Goal: Information Seeking & Learning: Learn about a topic

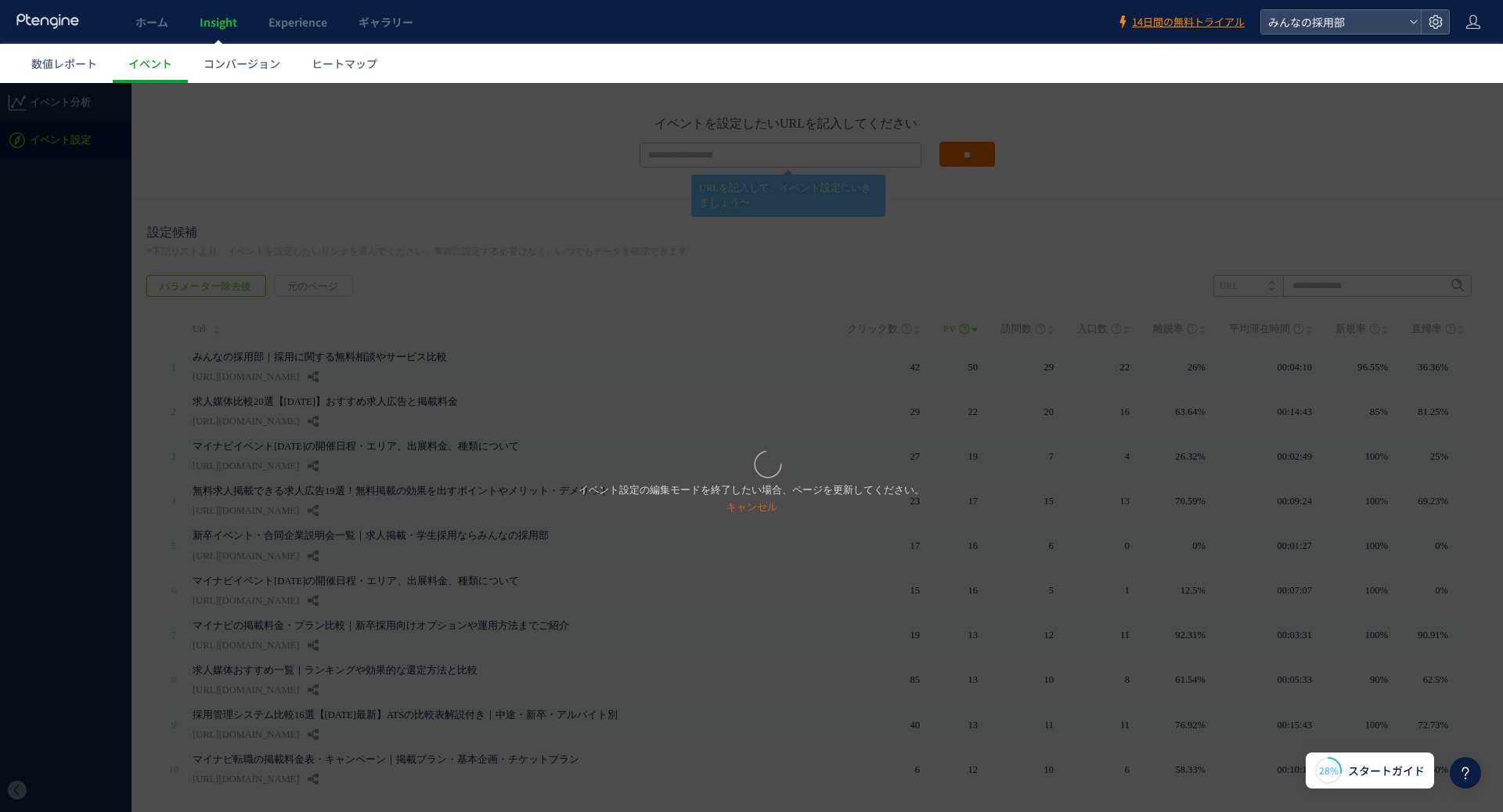
click at [515, 277] on div "イベント設定の編集モードを終了したい場合、ページを更新してください。 キャンセル" at bounding box center [751, 447] width 1503 height 729
click at [742, 511] on link "キャンセル" at bounding box center [752, 507] width 51 height 12
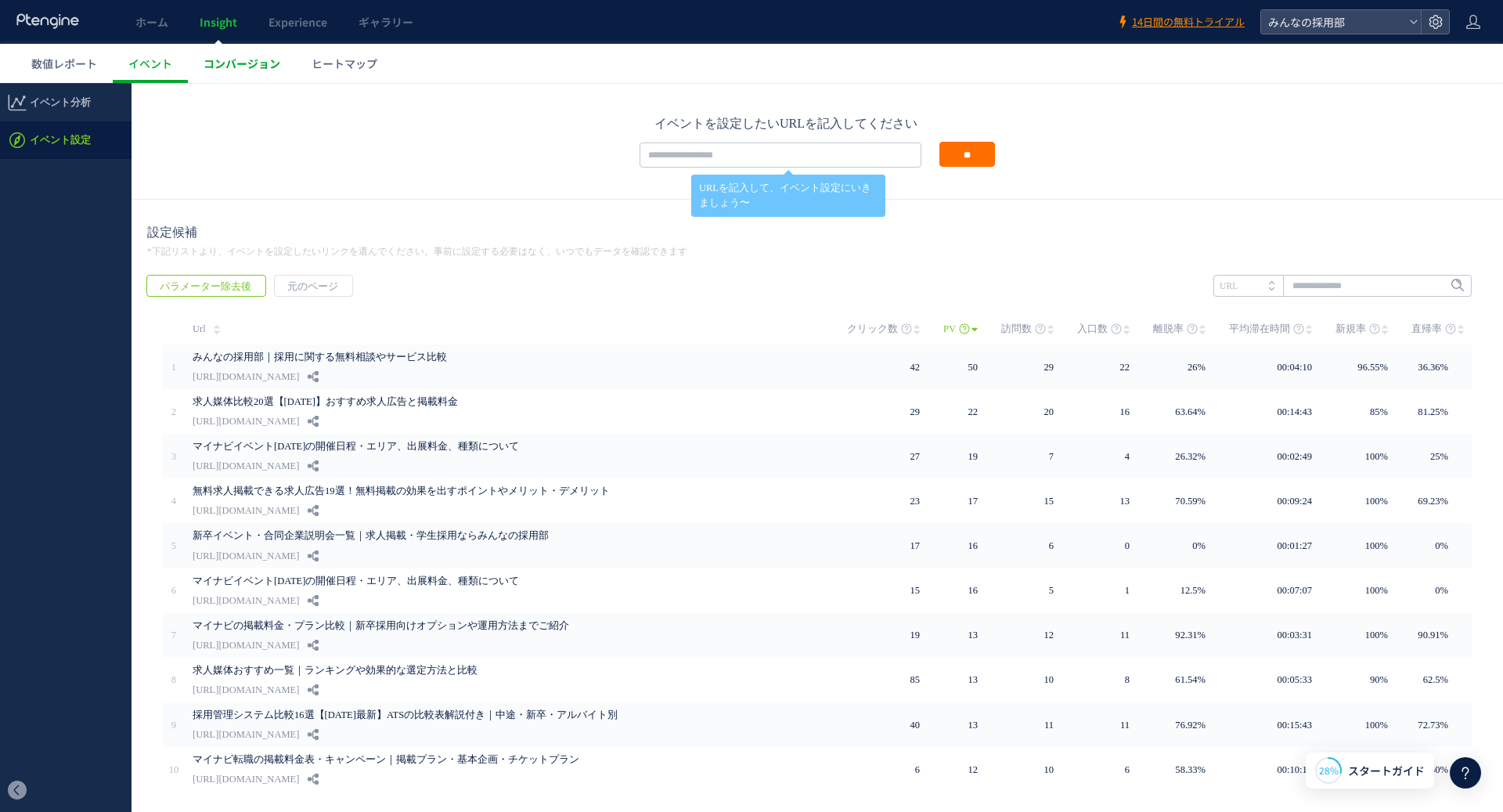
click at [241, 60] on span "コンバージョン" at bounding box center [242, 63] width 77 height 16
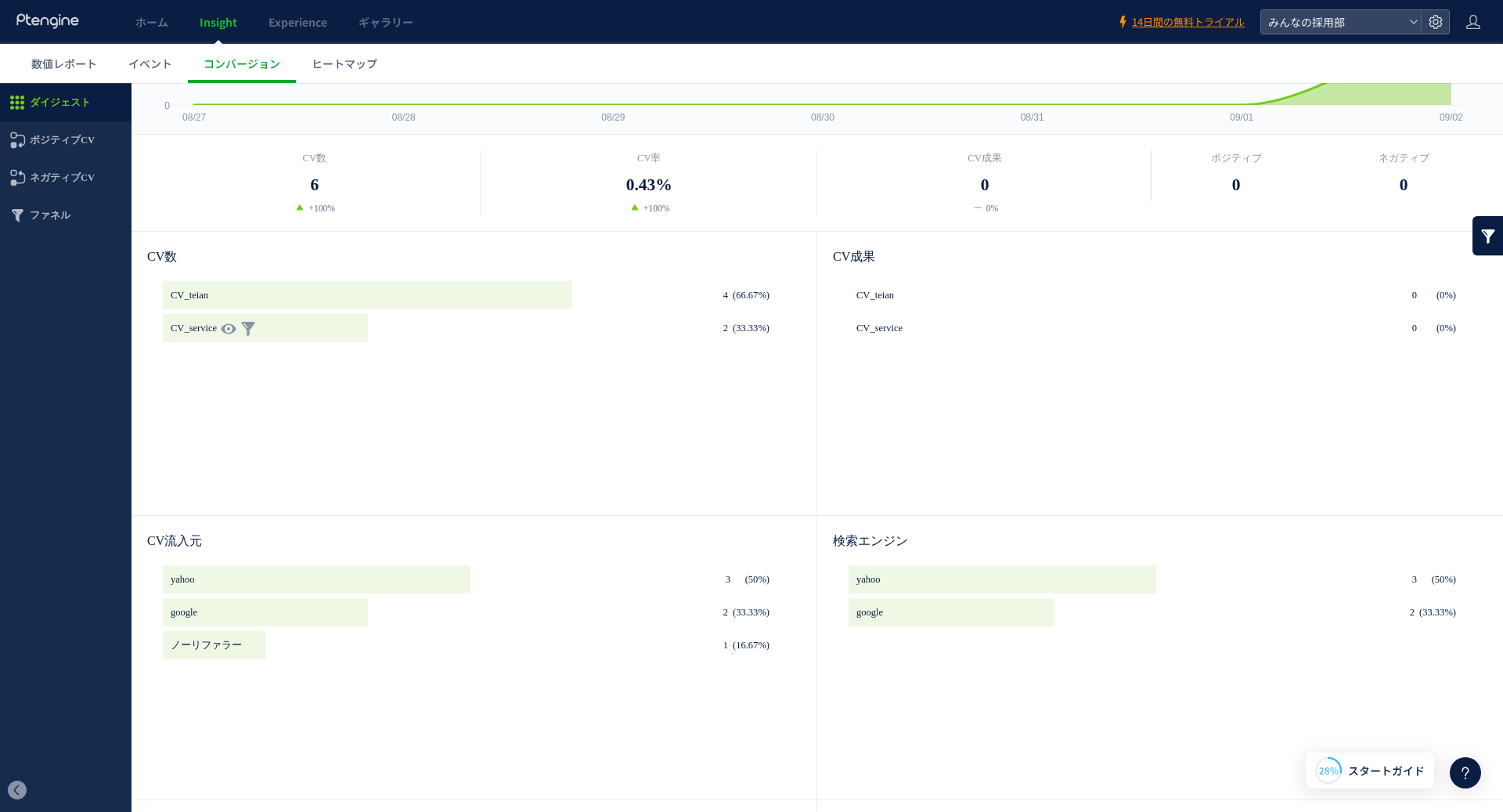
click at [290, 330] on p at bounding box center [265, 328] width 205 height 29
click at [186, 320] on span "CV_service" at bounding box center [194, 328] width 46 height 29
click at [74, 124] on span "ポジティブCV" at bounding box center [63, 140] width 65 height 37
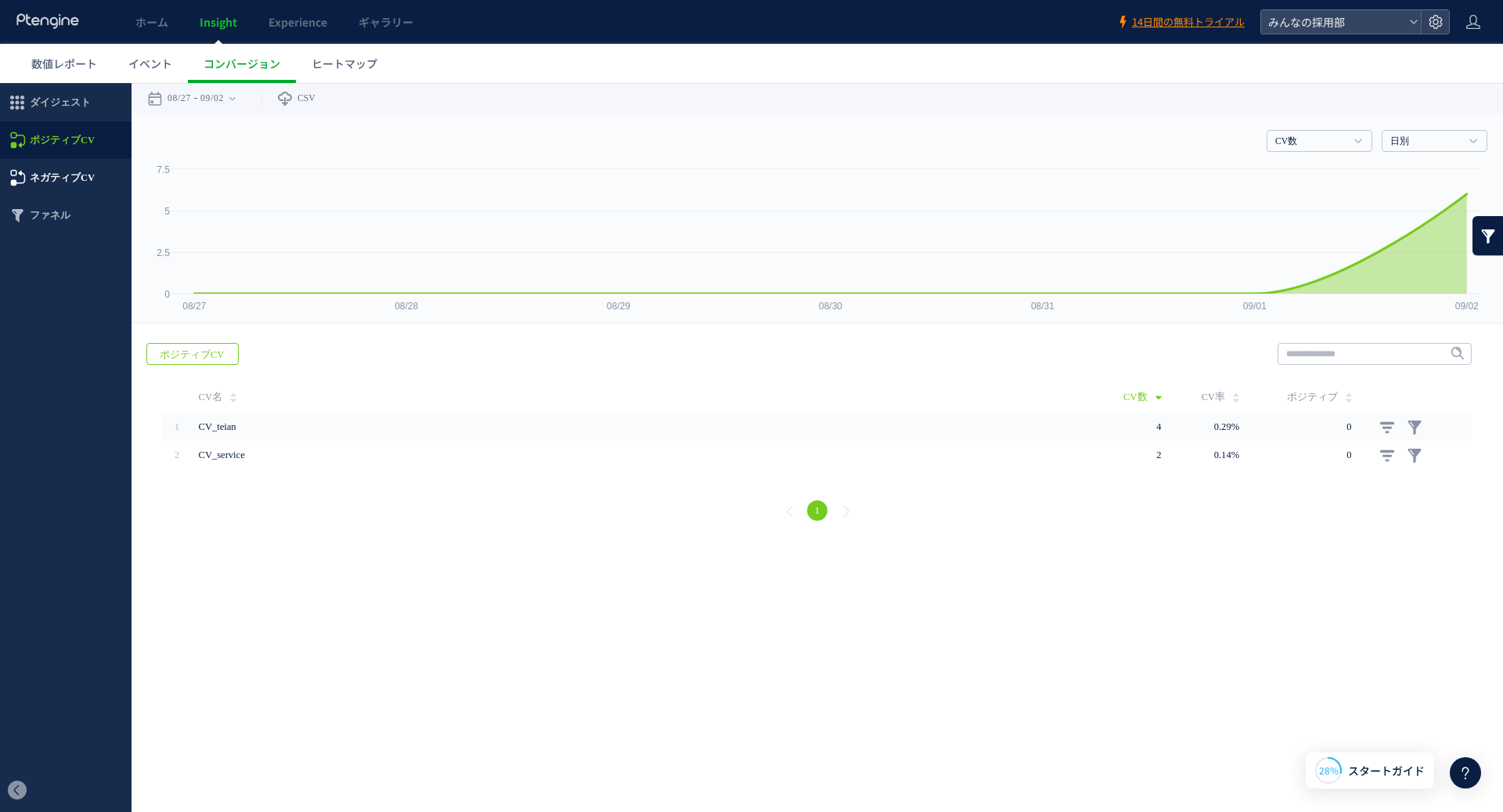
click at [64, 174] on span "ネガティブCV" at bounding box center [63, 177] width 65 height 37
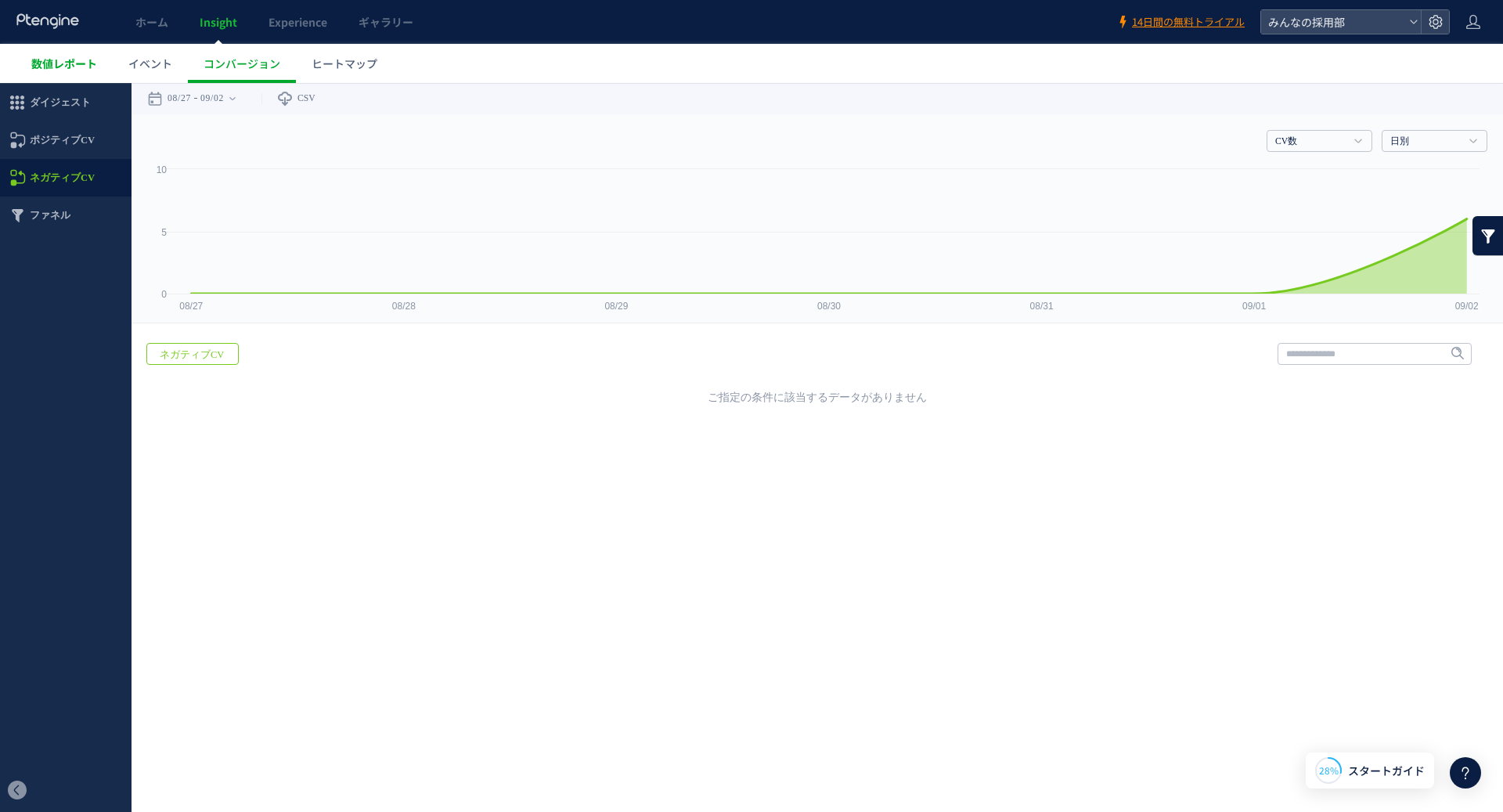
click at [69, 68] on span "数値レポート" at bounding box center [63, 63] width 66 height 16
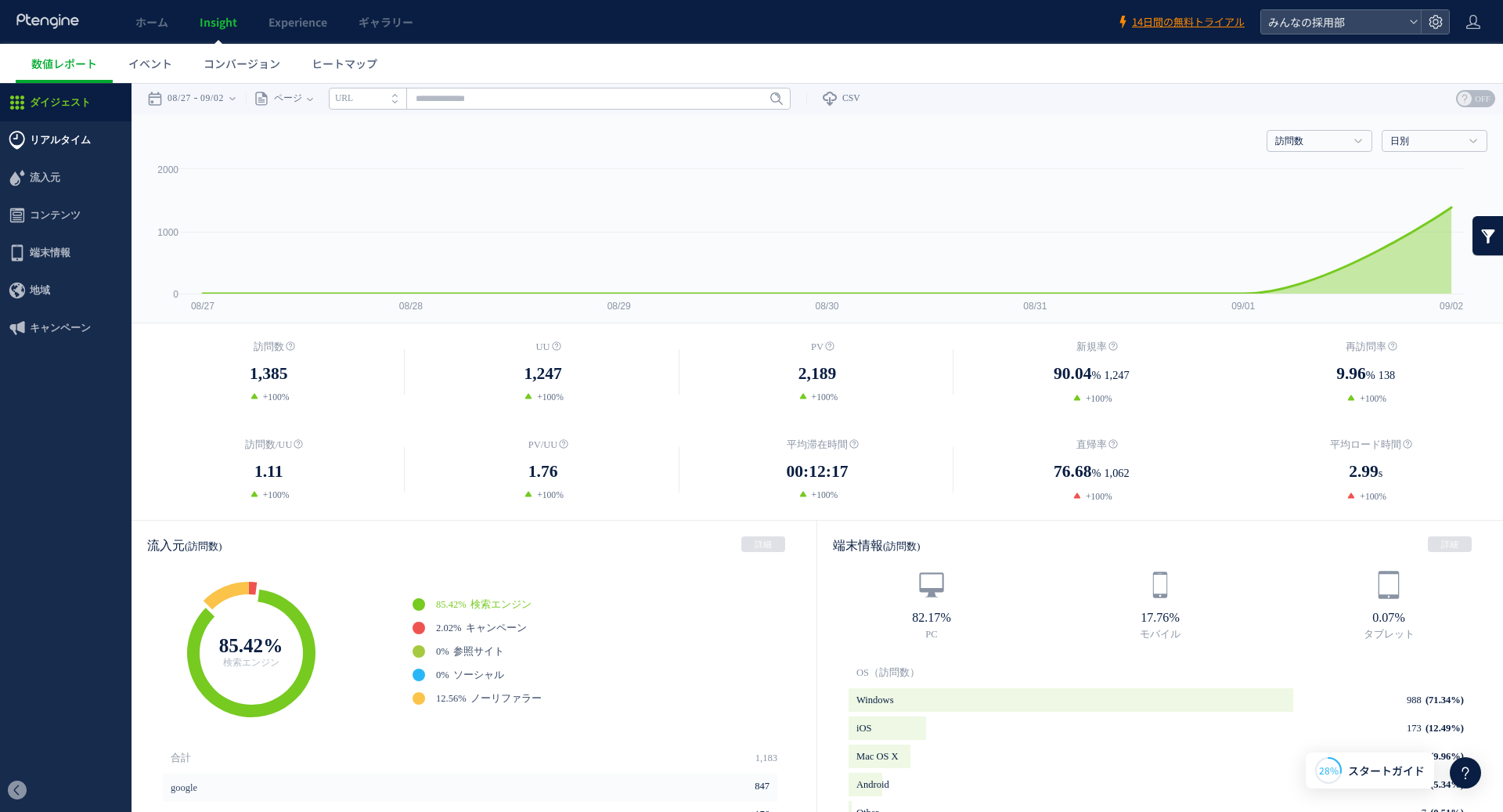
click at [46, 138] on span "リアルタイム" at bounding box center [60, 140] width 61 height 37
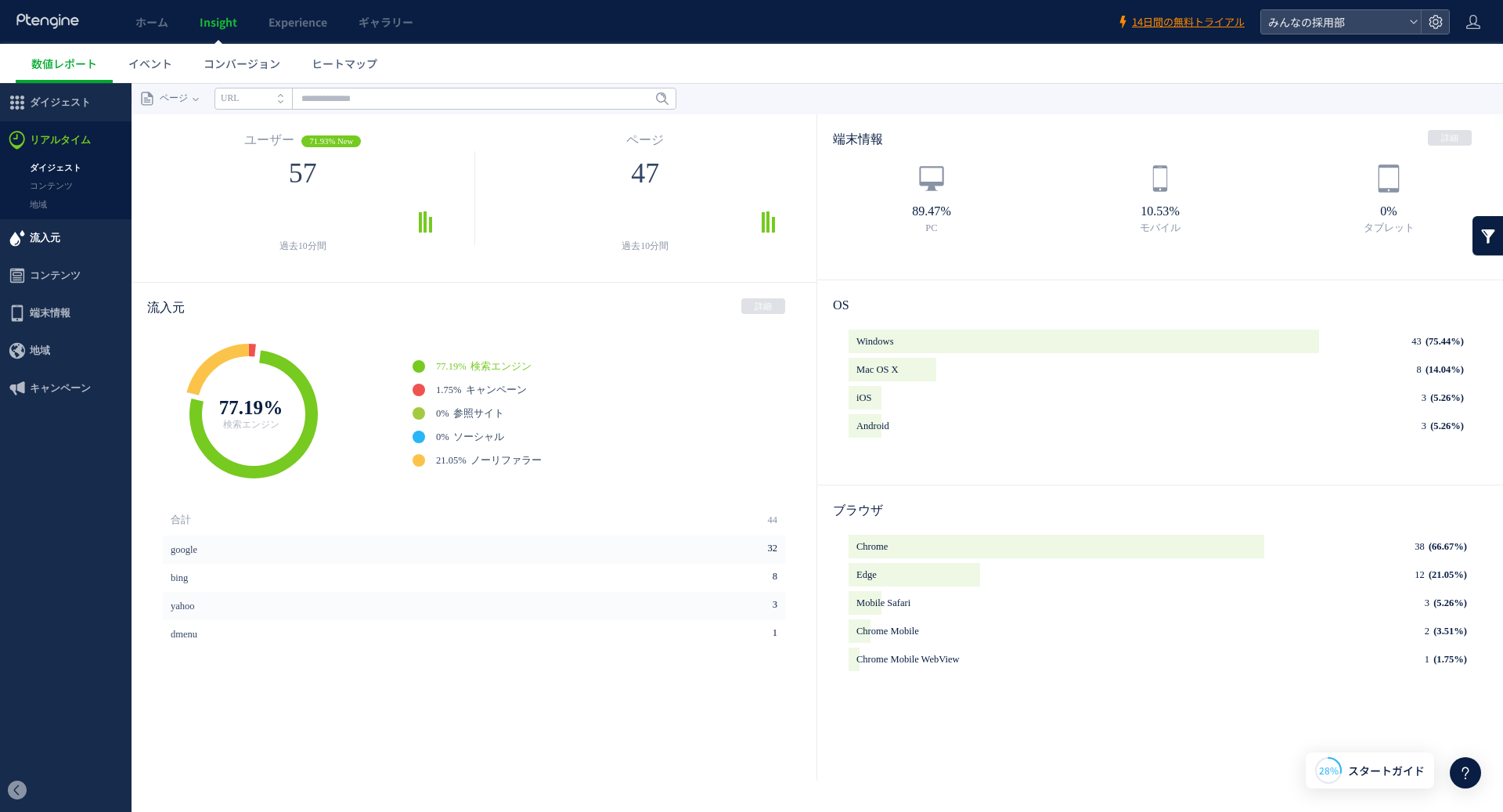
click at [41, 241] on span "流入元" at bounding box center [45, 237] width 30 height 37
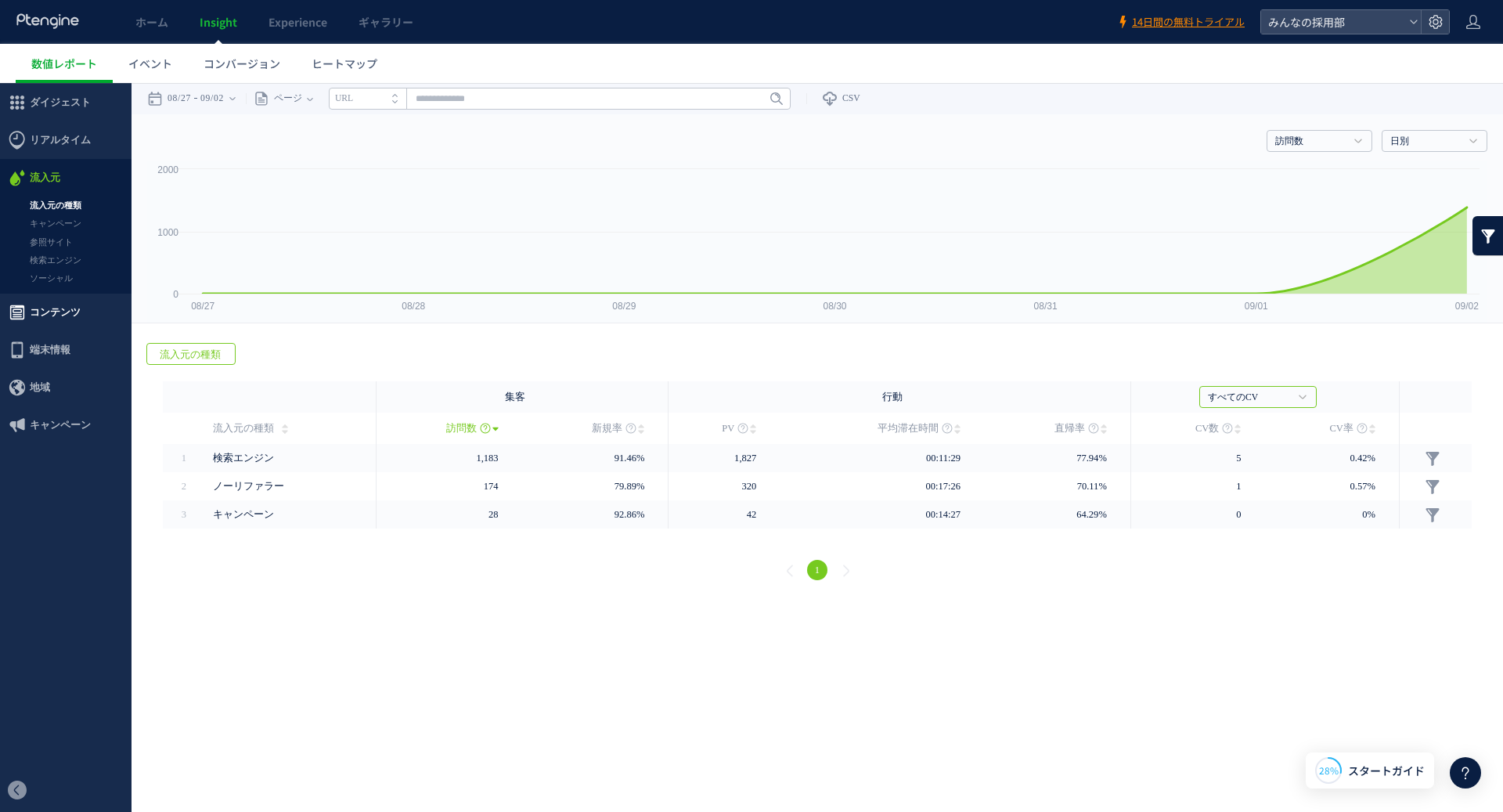
click at [61, 314] on span "コンテンツ" at bounding box center [56, 312] width 51 height 37
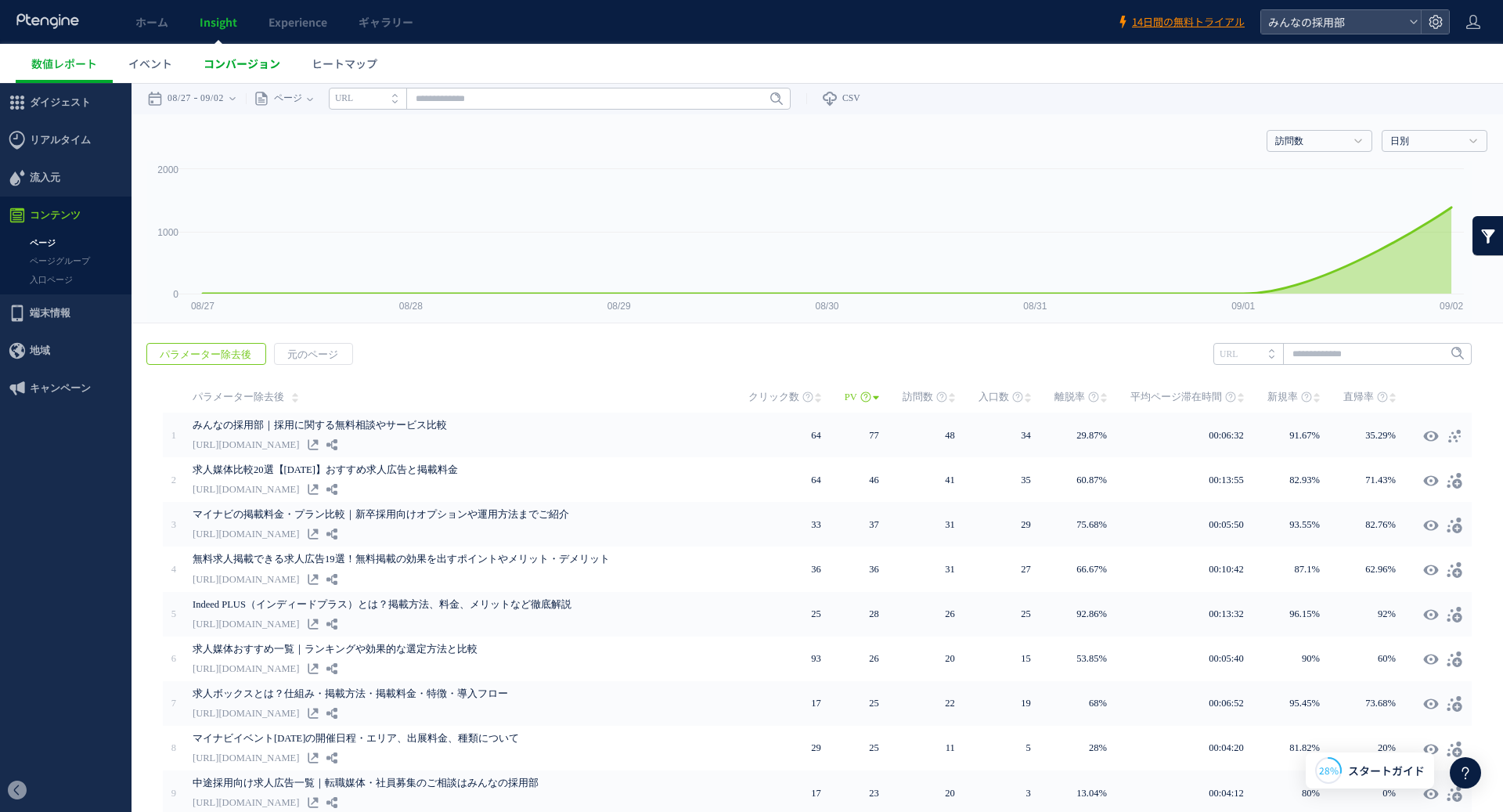
click at [256, 75] on link "コンバージョン" at bounding box center [242, 63] width 108 height 39
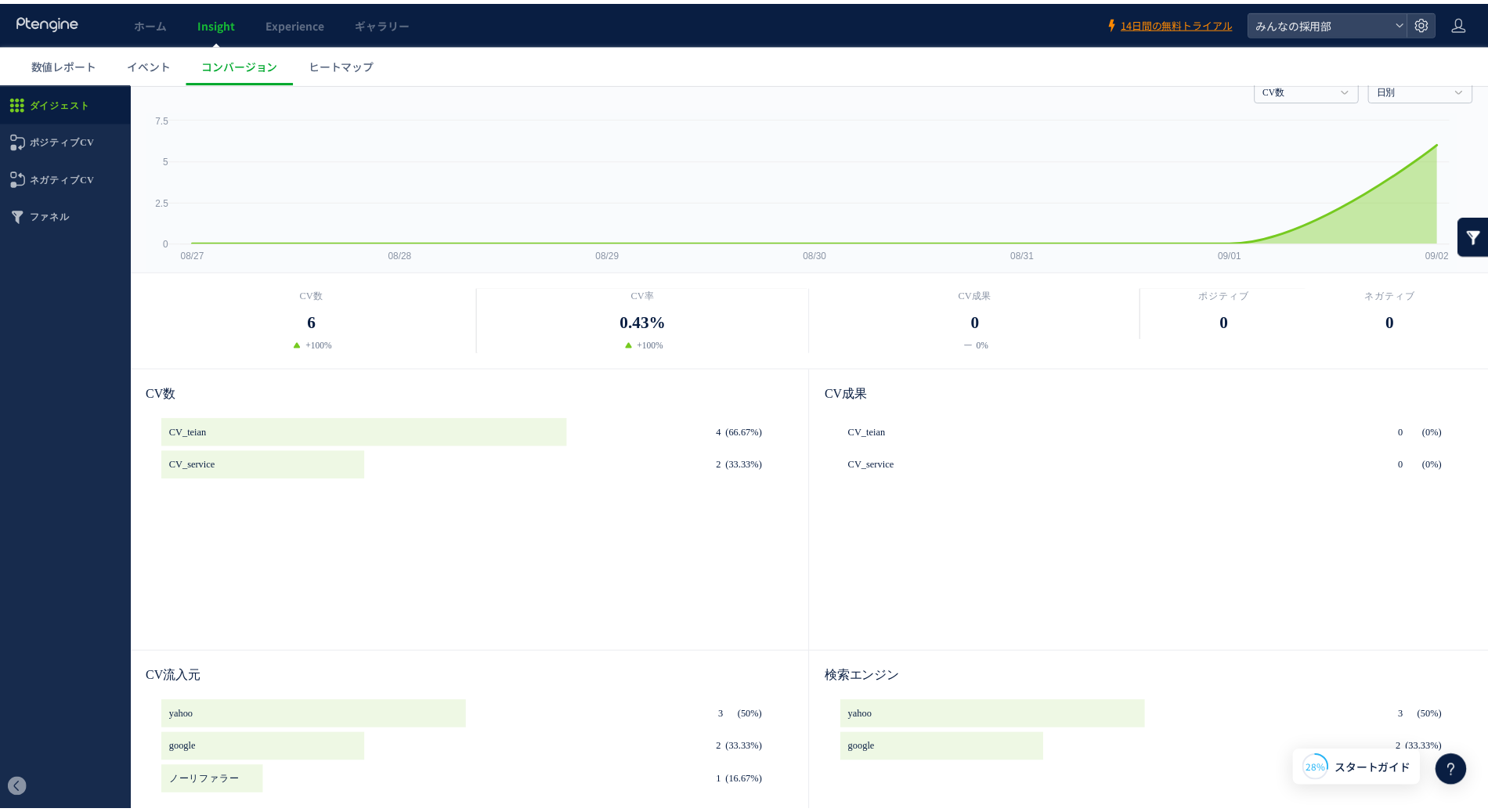
scroll to position [36, 0]
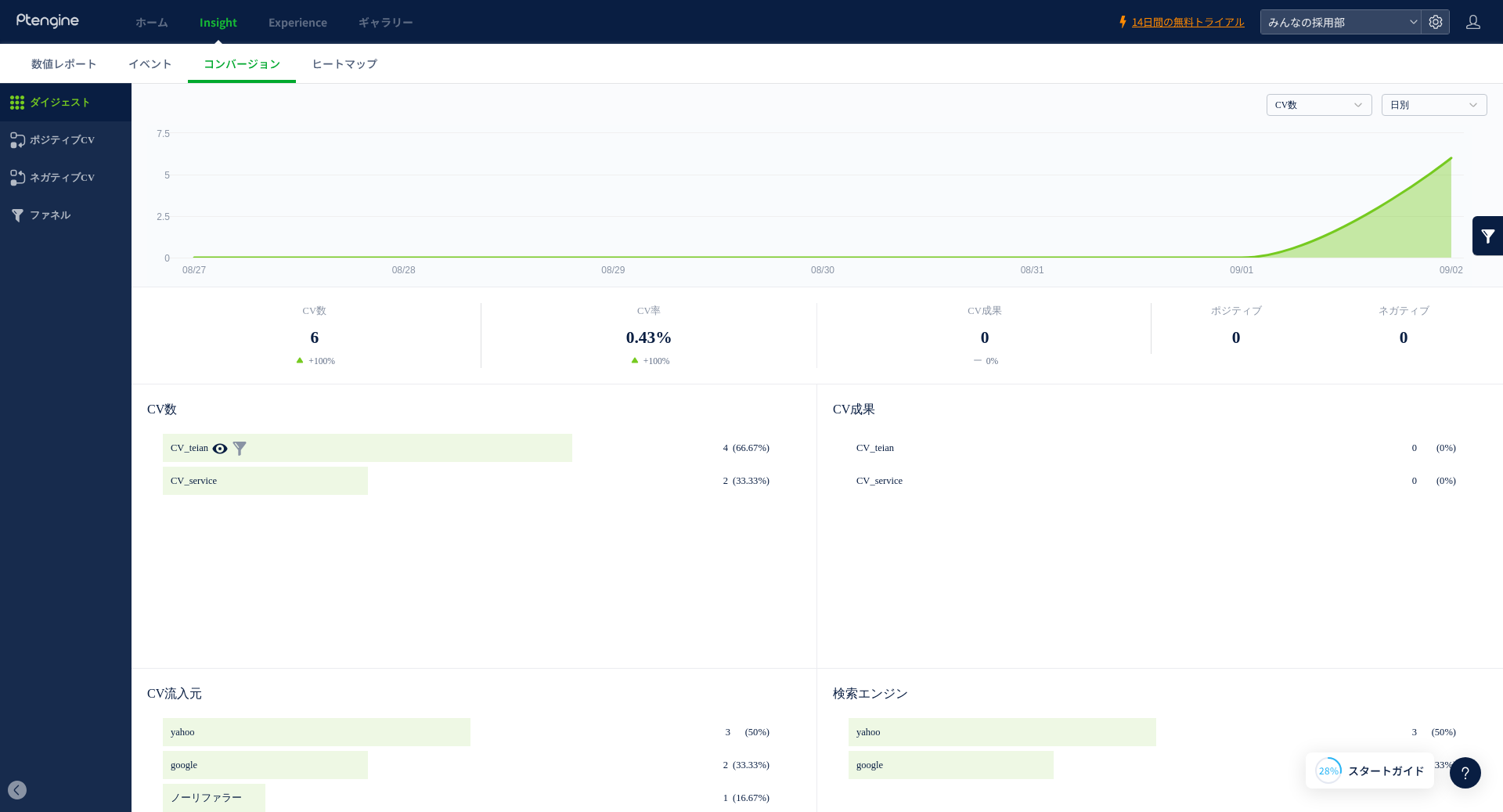
click at [225, 444] on icon at bounding box center [220, 449] width 16 height 16
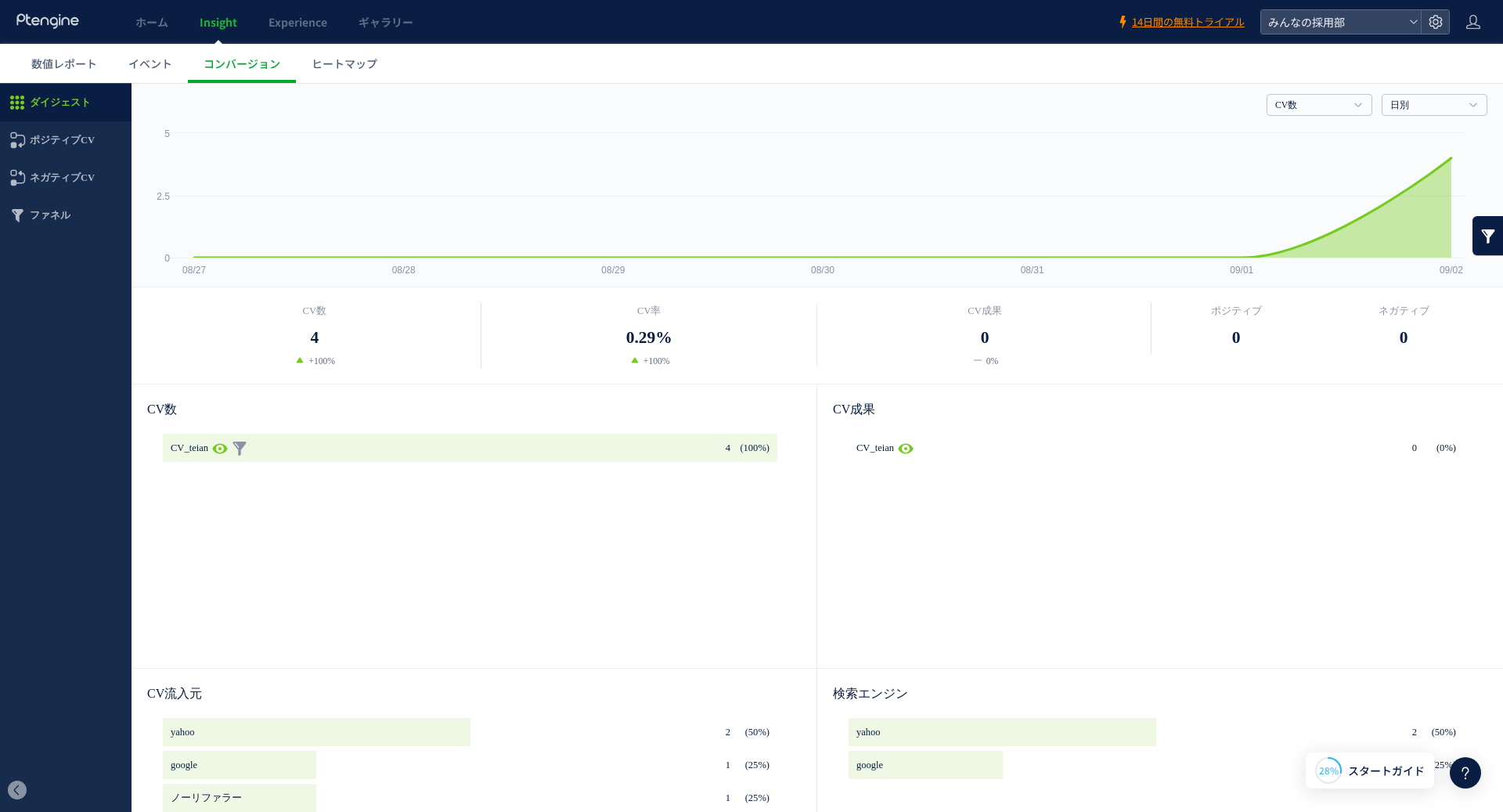
click at [225, 445] on icon at bounding box center [220, 449] width 16 height 16
type input "******"
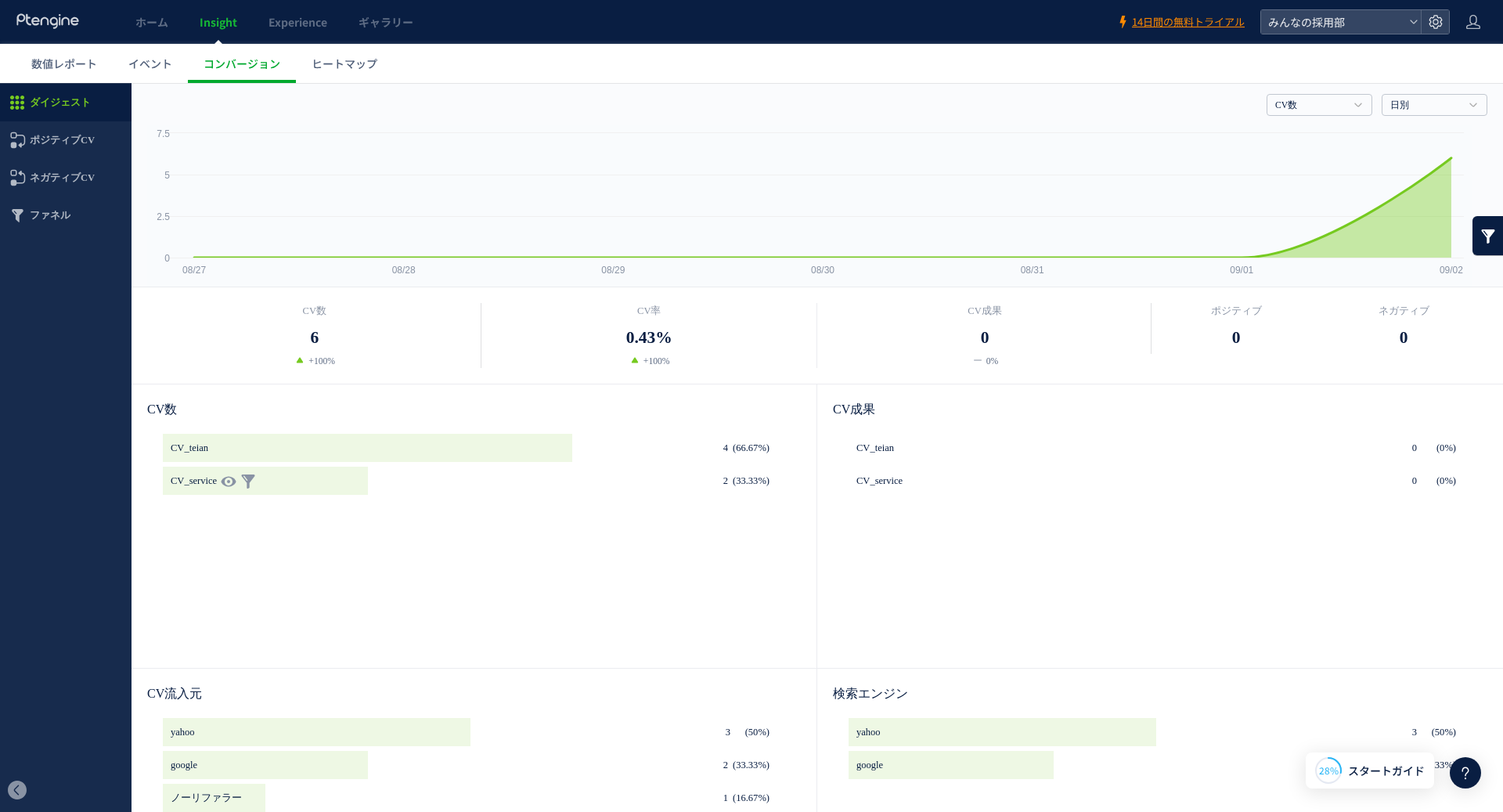
click at [733, 485] on icon "(33.33%)" at bounding box center [751, 481] width 36 height 29
click at [78, 71] on link "数値レポート" at bounding box center [64, 63] width 97 height 39
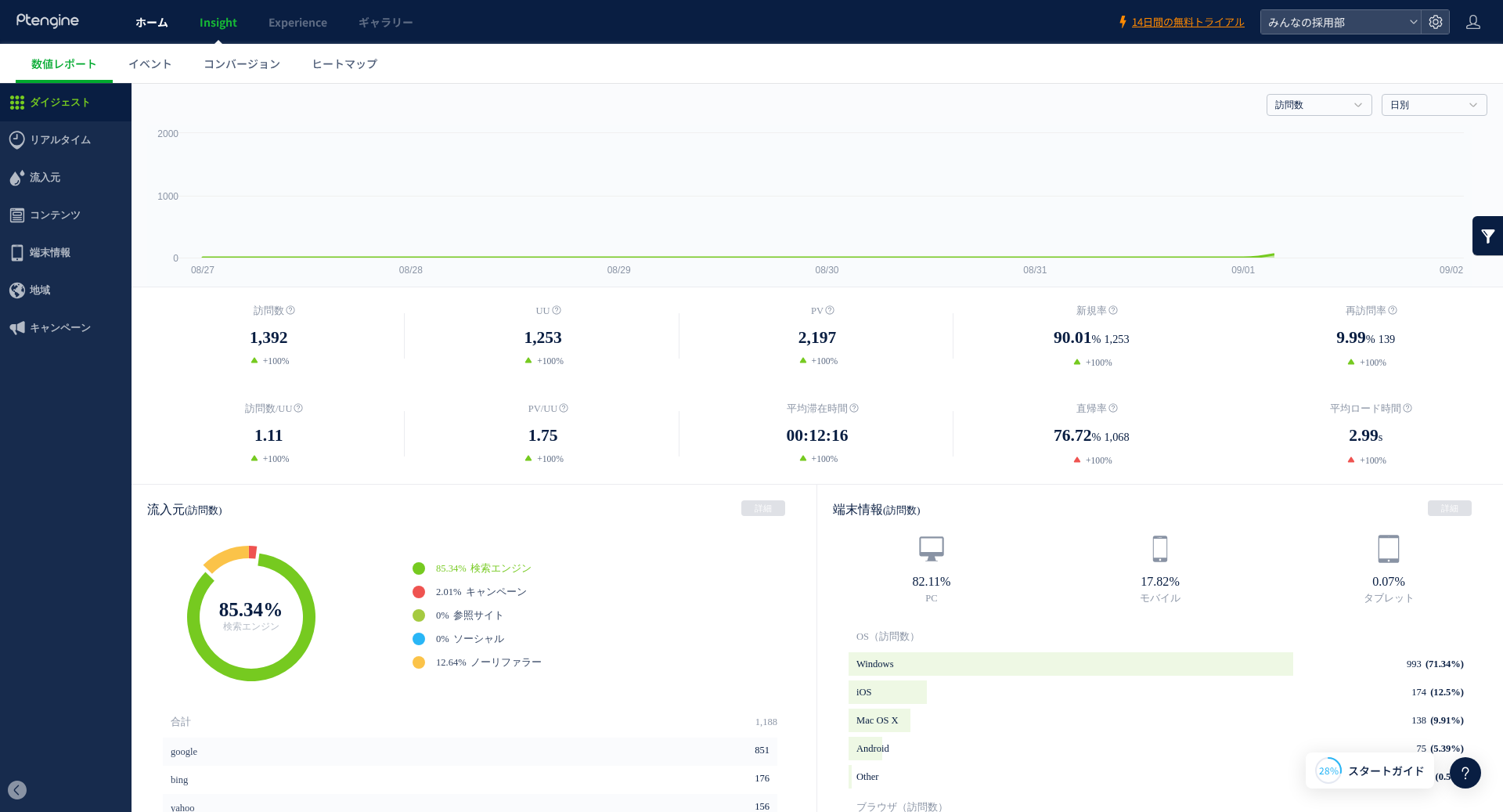
click at [153, 25] on span "ホーム" at bounding box center [151, 22] width 33 height 16
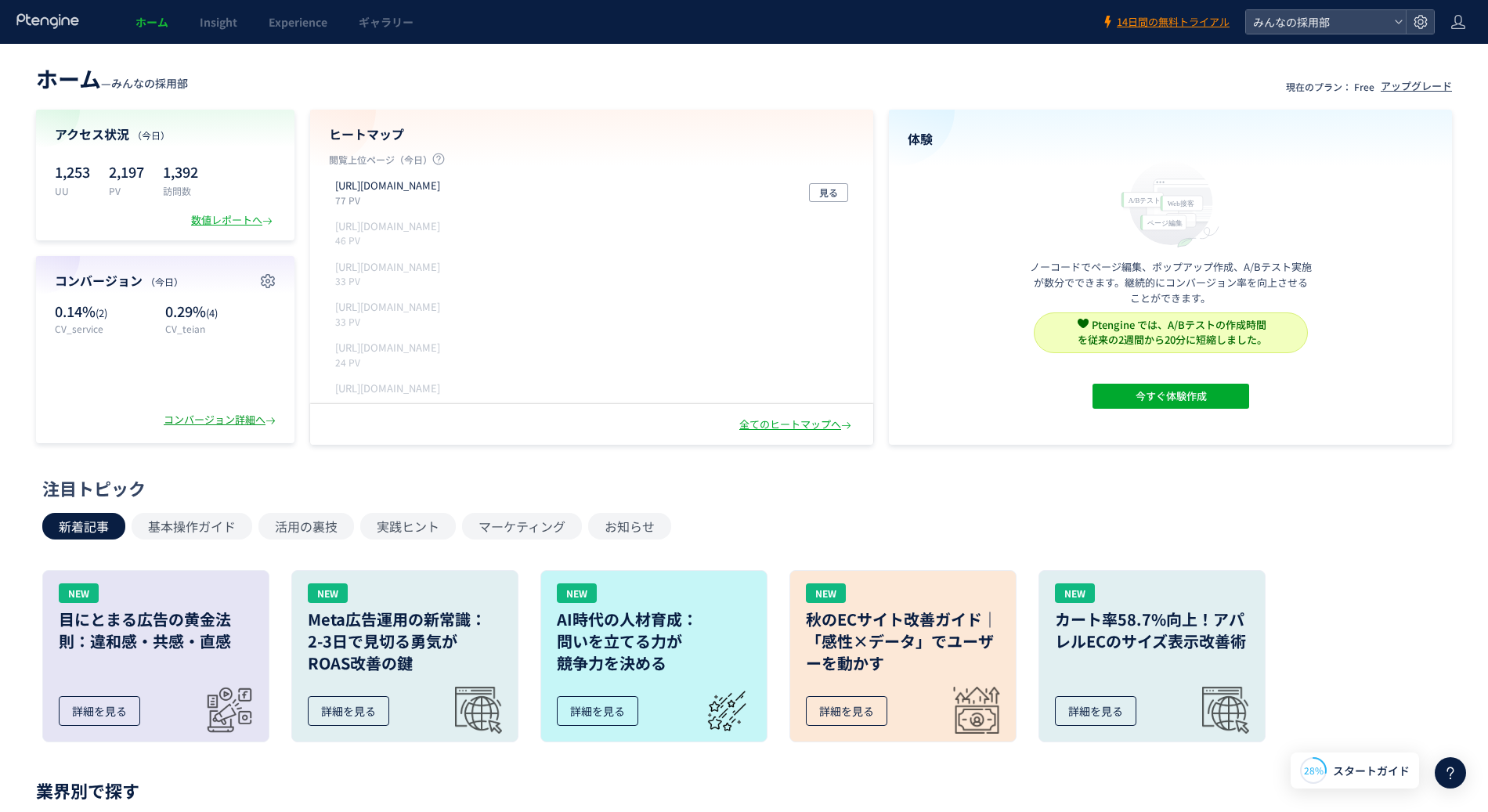
click at [182, 419] on div "コンバージョン詳細へ" at bounding box center [221, 419] width 115 height 15
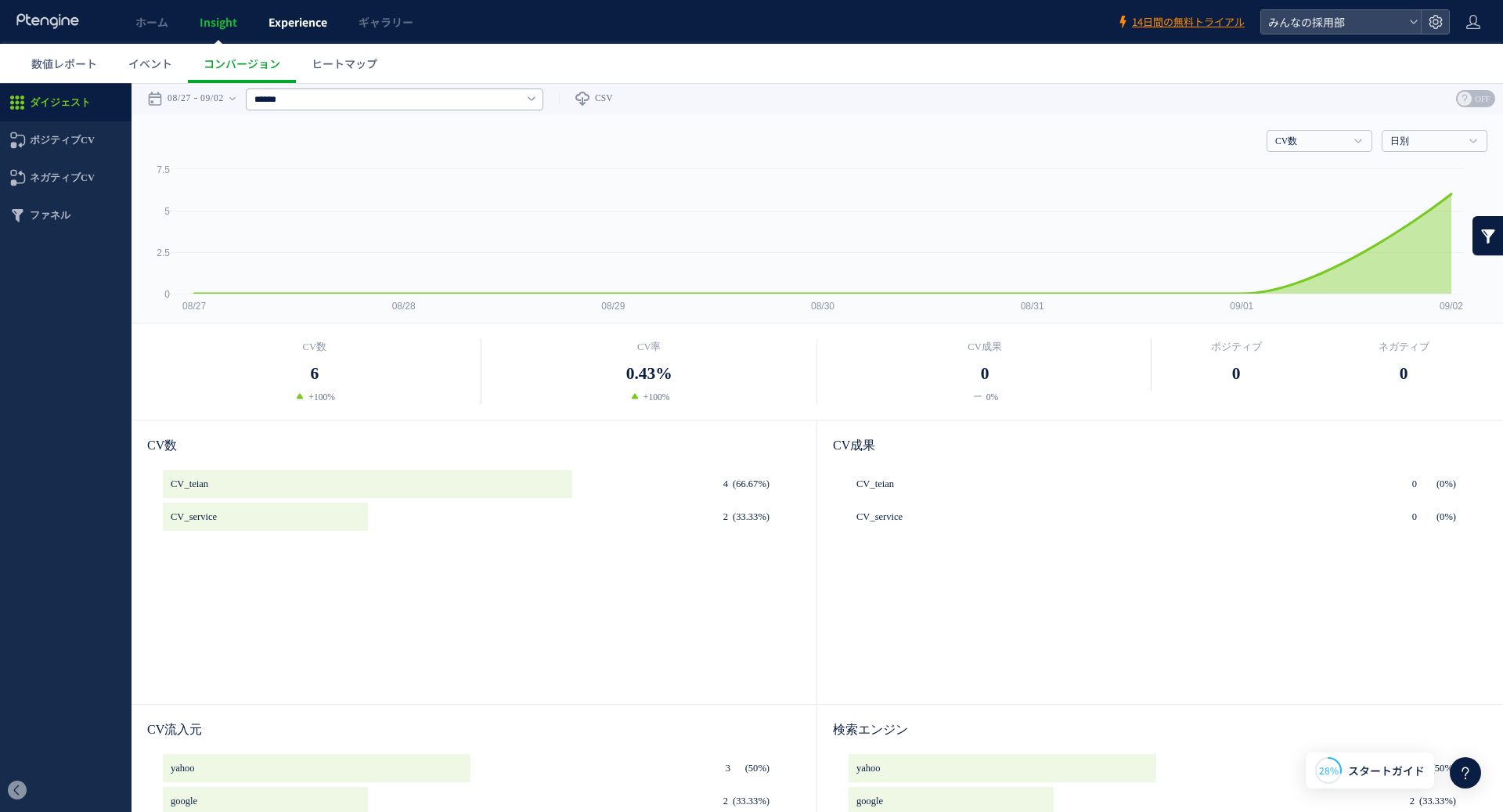
click at [294, 20] on span "Experience" at bounding box center [298, 22] width 59 height 16
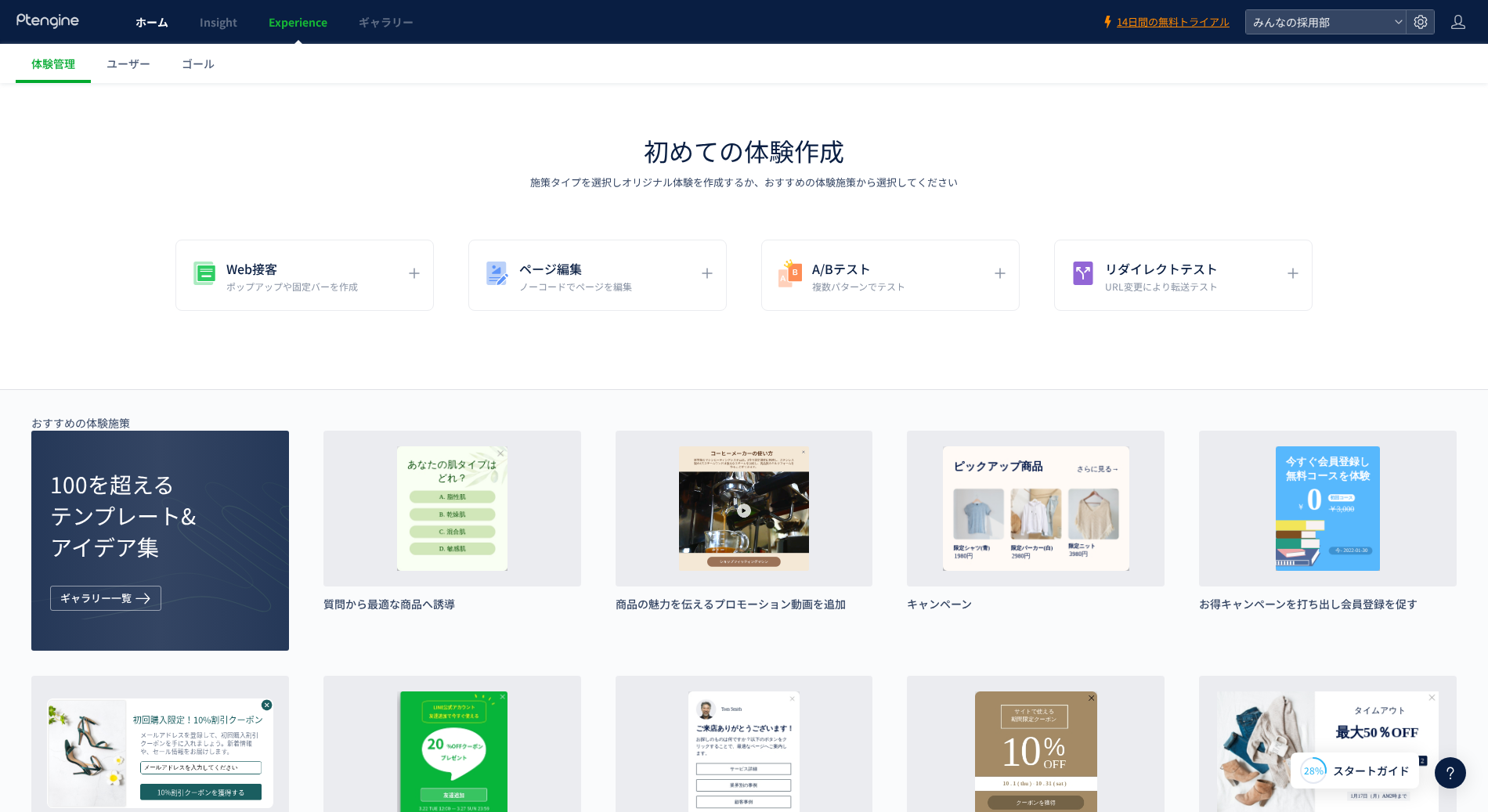
click at [152, 31] on link "ホーム" at bounding box center [151, 21] width 64 height 44
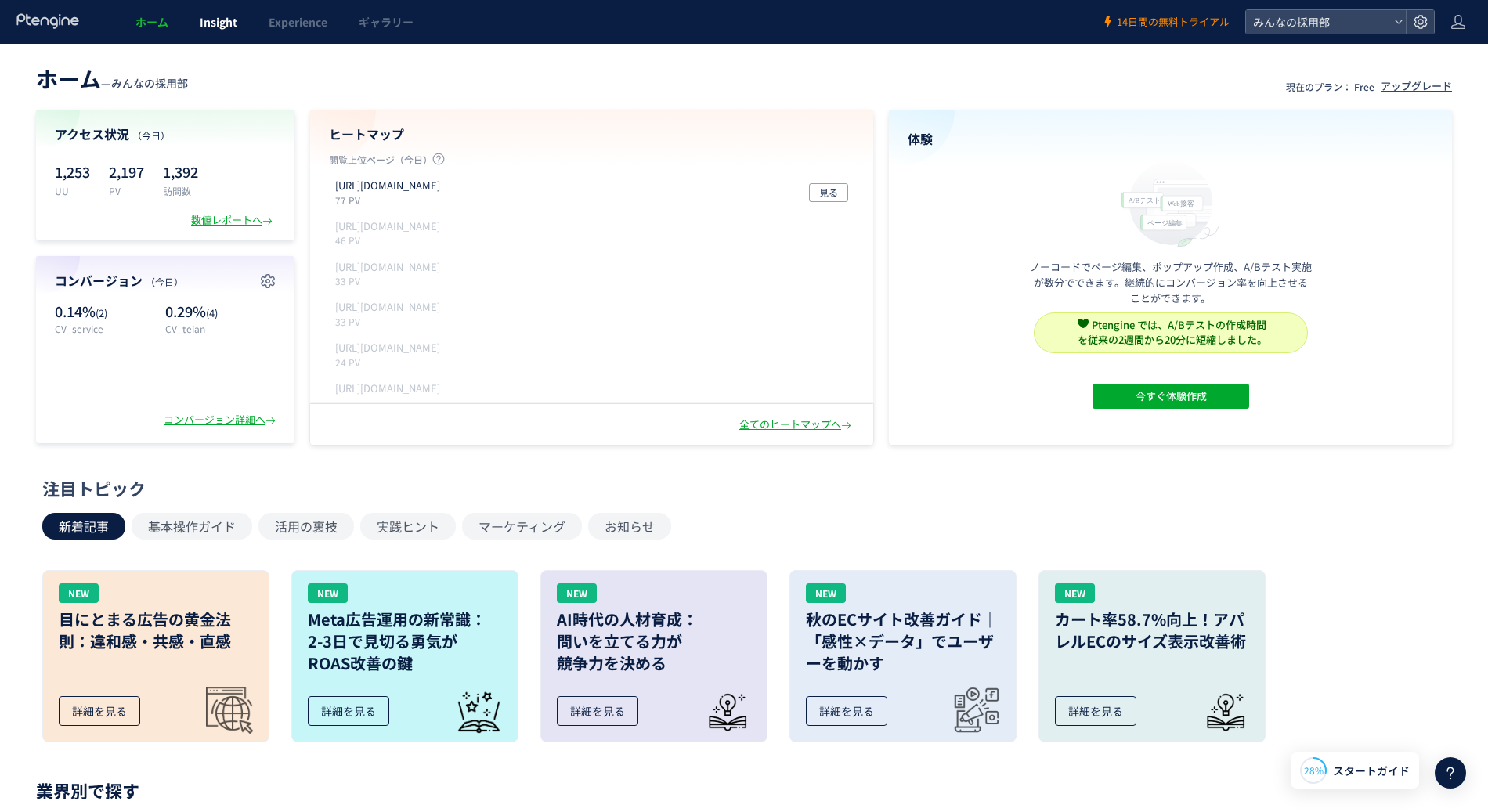
click at [227, 24] on span "Insight" at bounding box center [218, 22] width 37 height 16
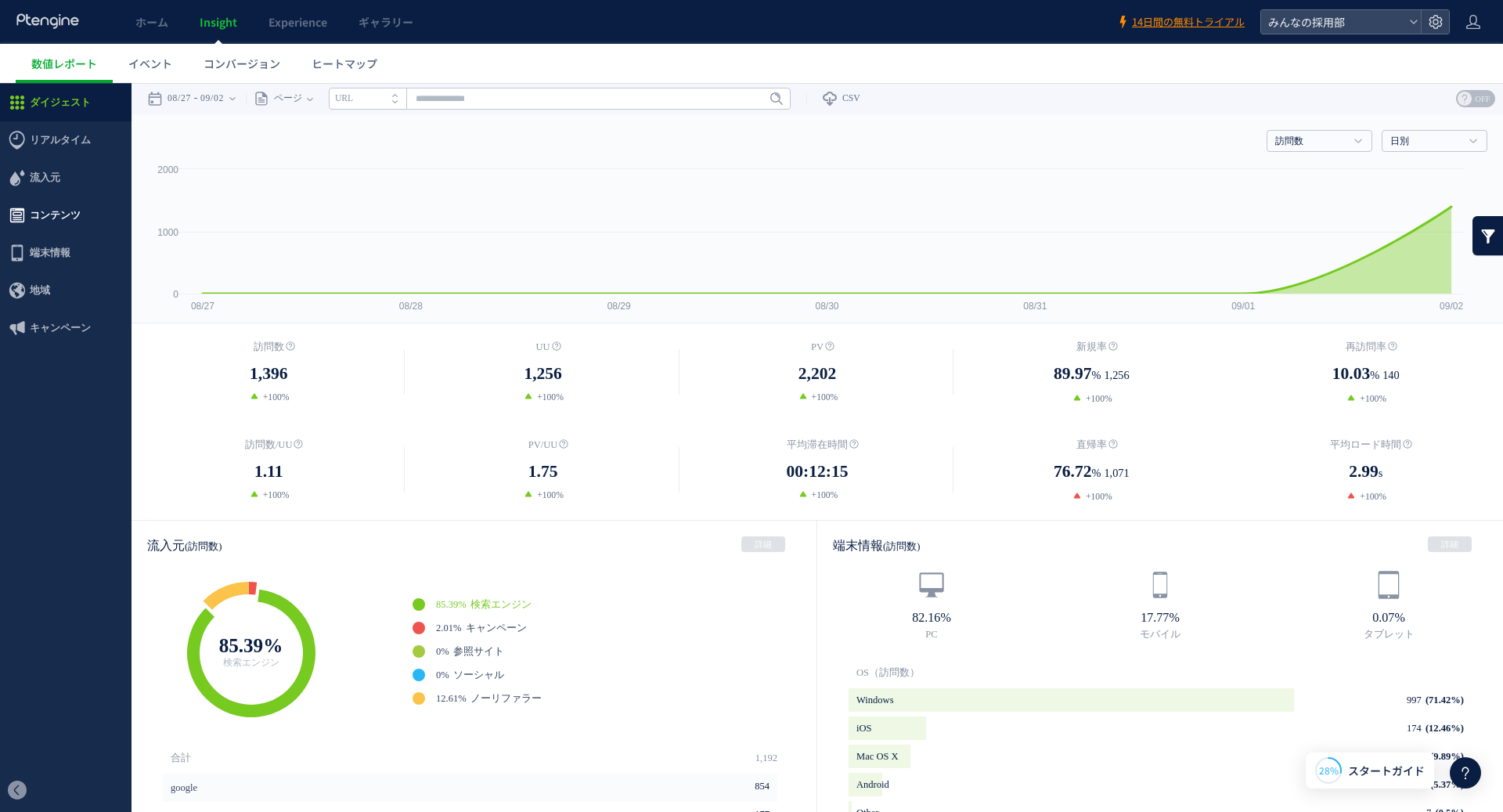
click at [41, 219] on span "コンテンツ" at bounding box center [56, 215] width 51 height 37
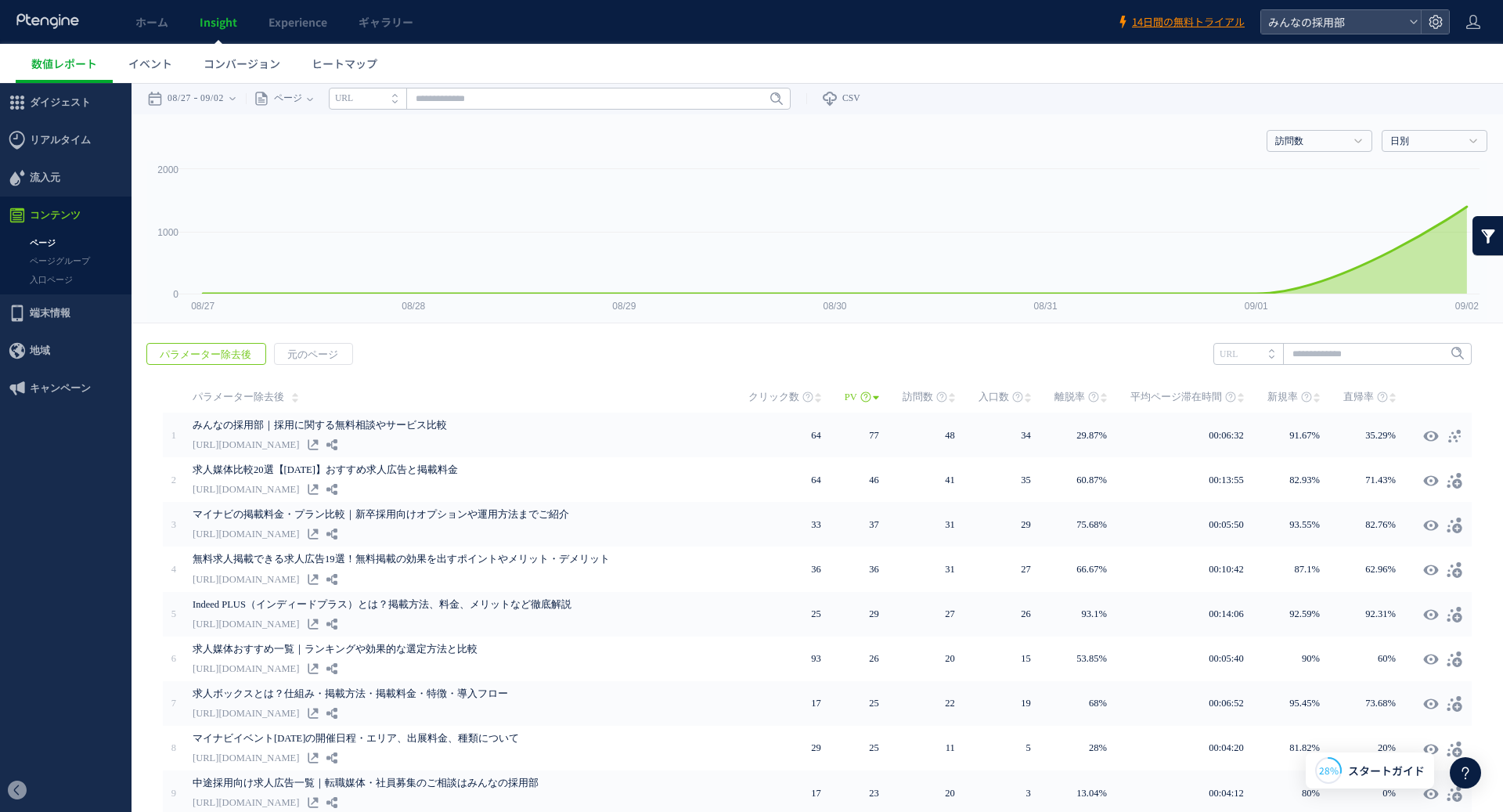
click at [1267, 356] on li "URL" at bounding box center [1248, 354] width 70 height 22
click at [1333, 138] on link "訪問数" at bounding box center [1311, 142] width 71 height 14
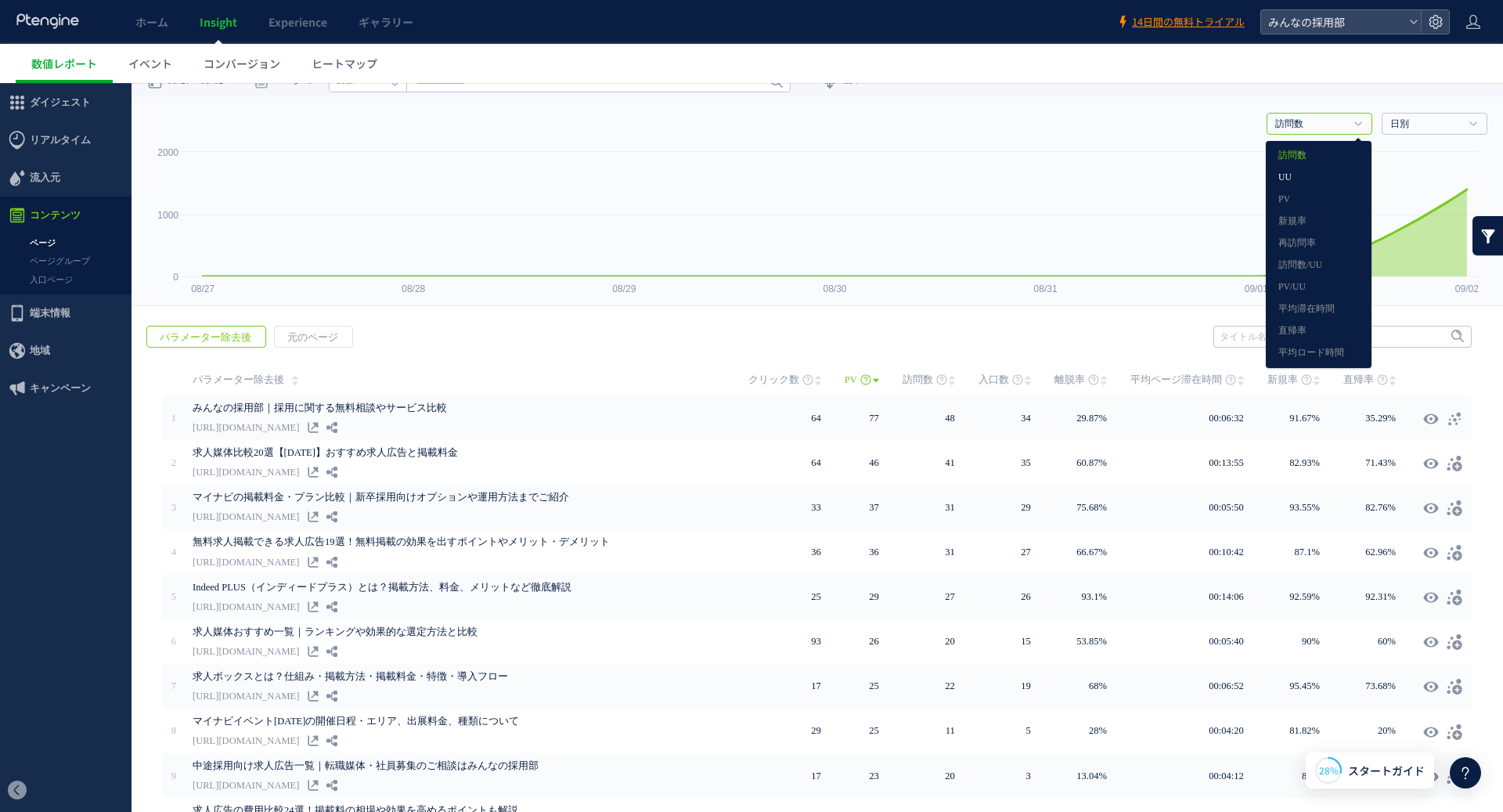
scroll to position [22, 0]
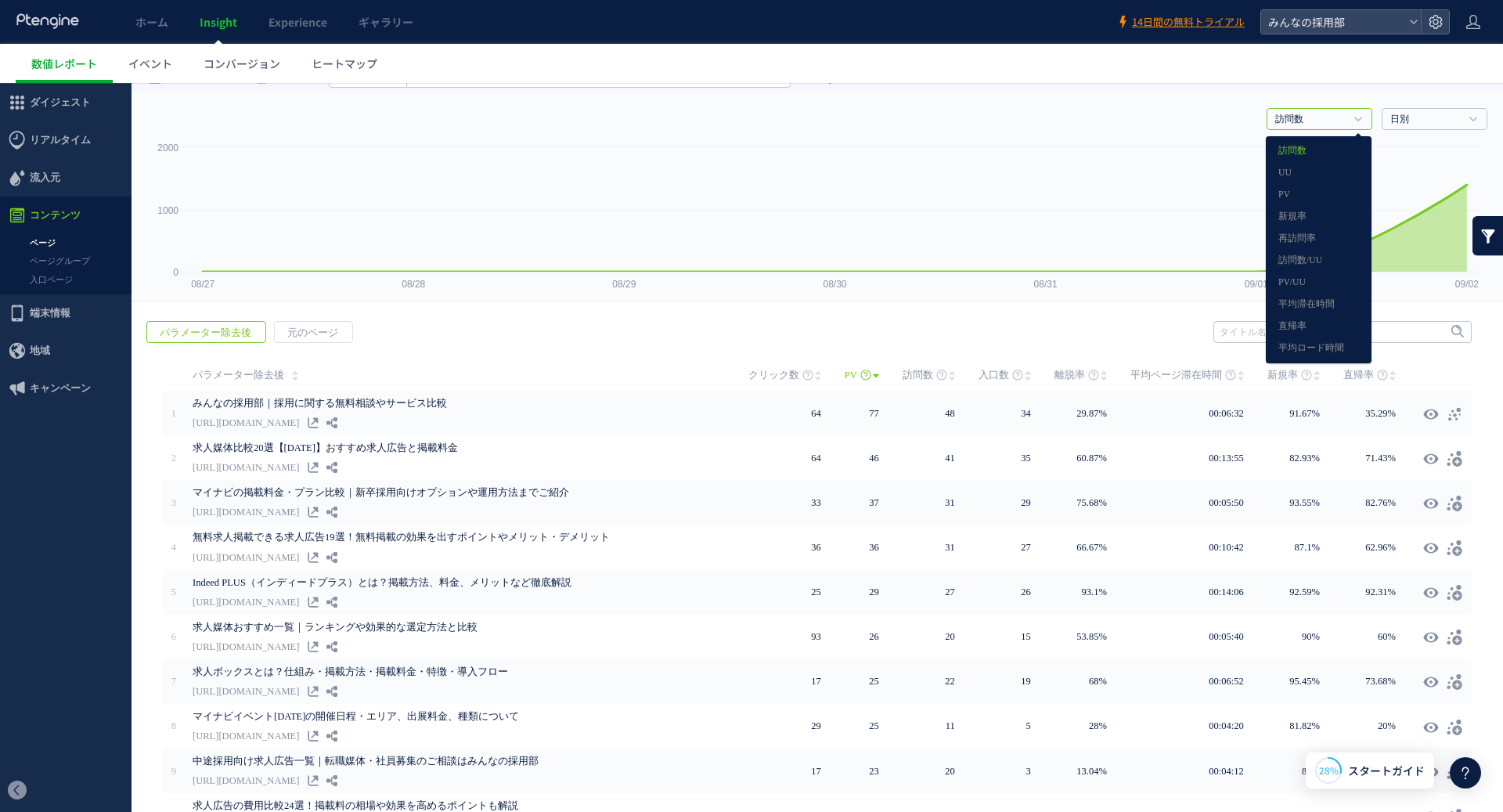
click at [451, 339] on div "戻る パラメーター除去後 元のページ ヒートマップを計測させるには、解析コードを実装してください。 実装 URL" at bounding box center [817, 607] width 1371 height 604
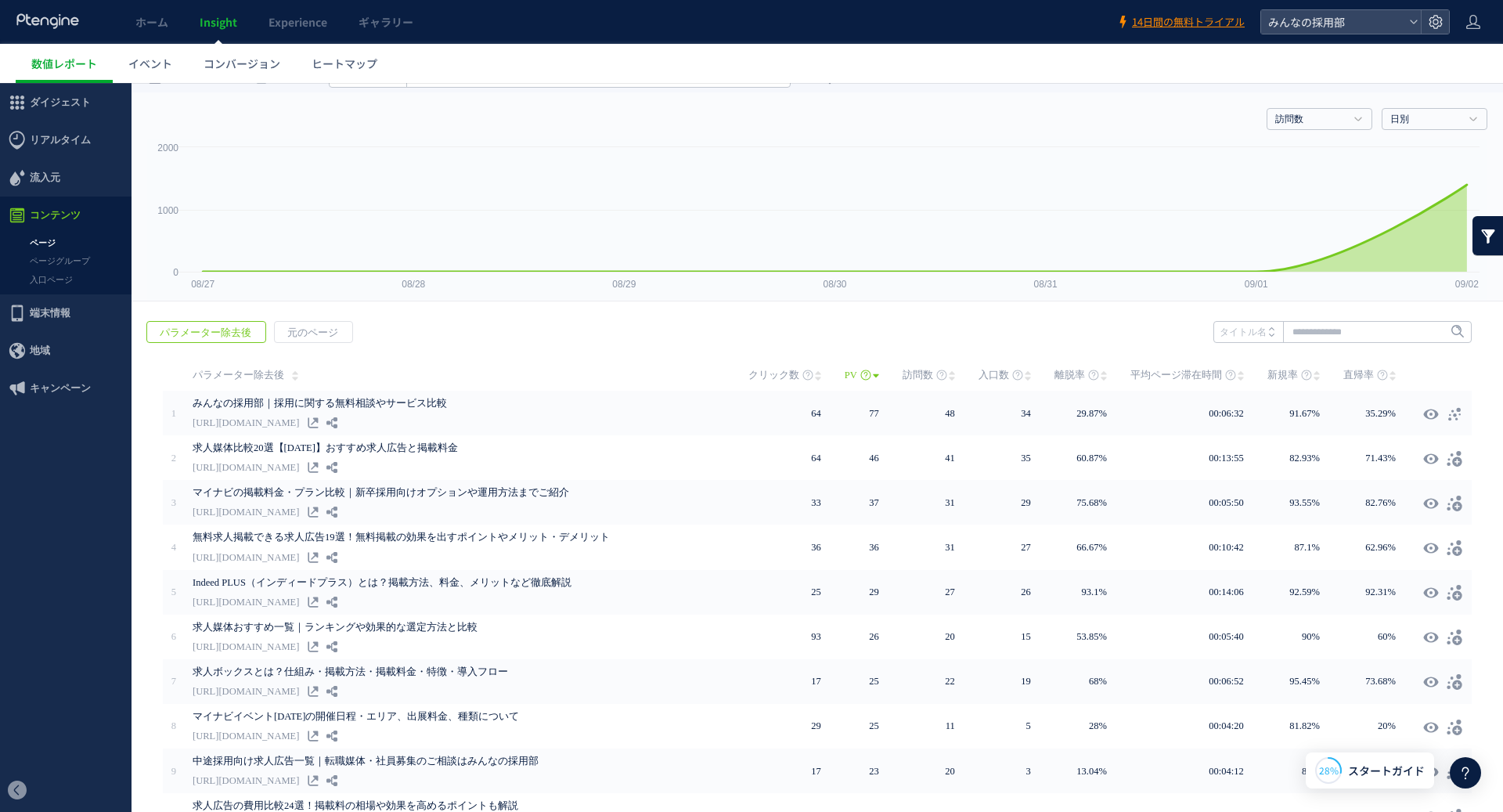
scroll to position [0, 0]
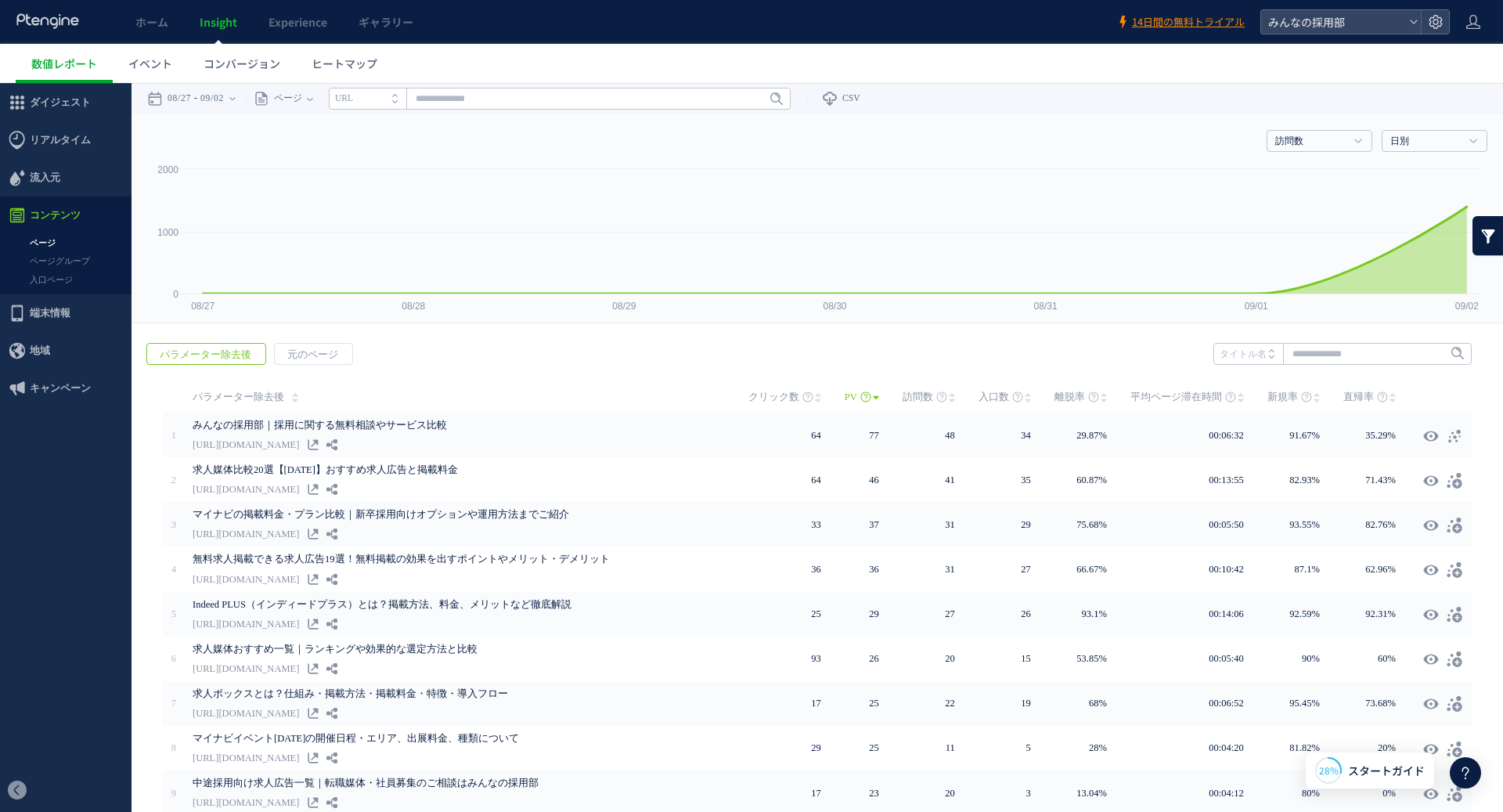
click at [379, 103] on li "URL" at bounding box center [368, 99] width 78 height 22
click at [378, 102] on li "タイトル名" at bounding box center [368, 99] width 78 height 22
click at [42, 98] on span "ダイジェスト" at bounding box center [60, 102] width 61 height 37
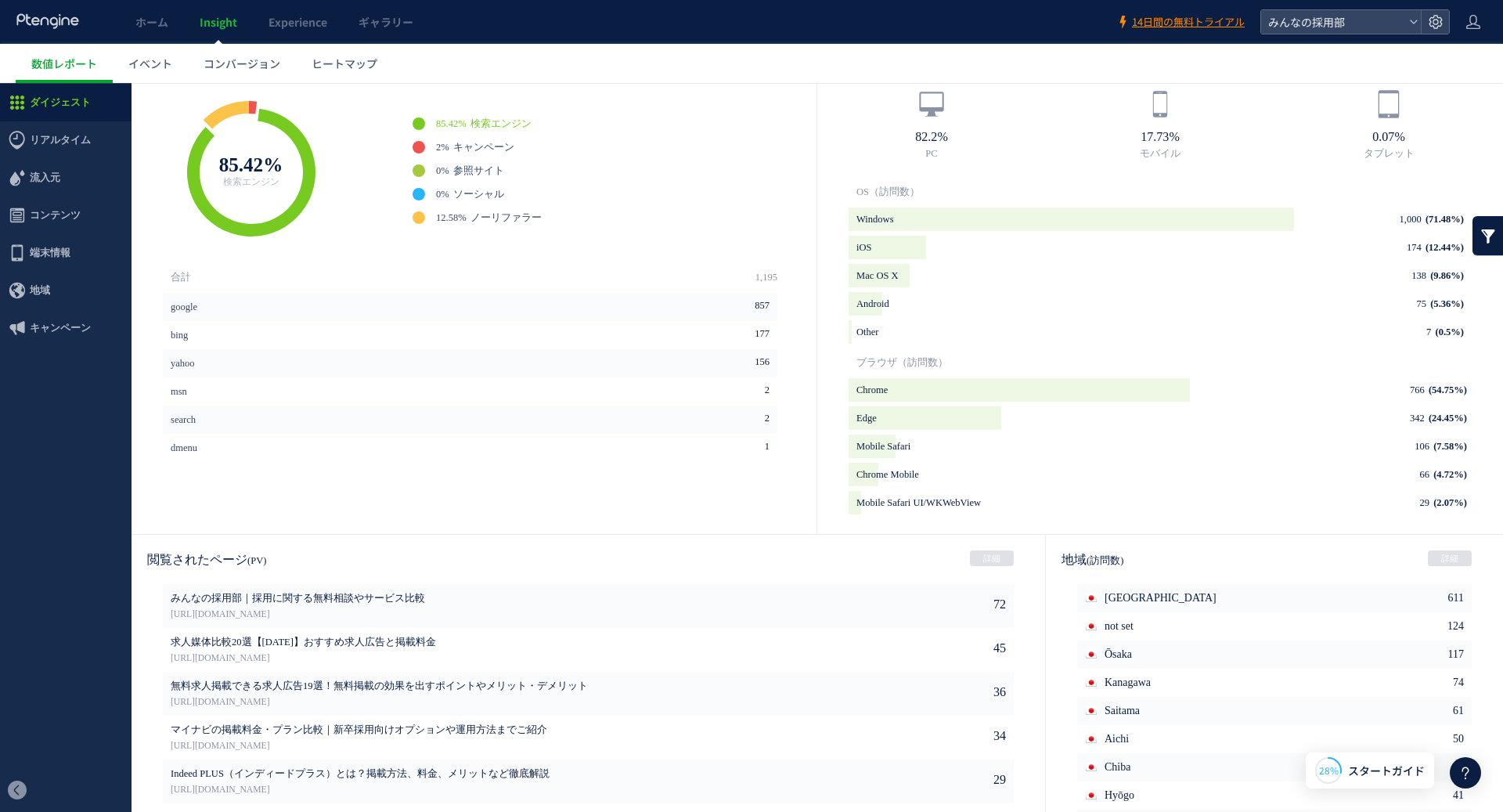
scroll to position [580, 0]
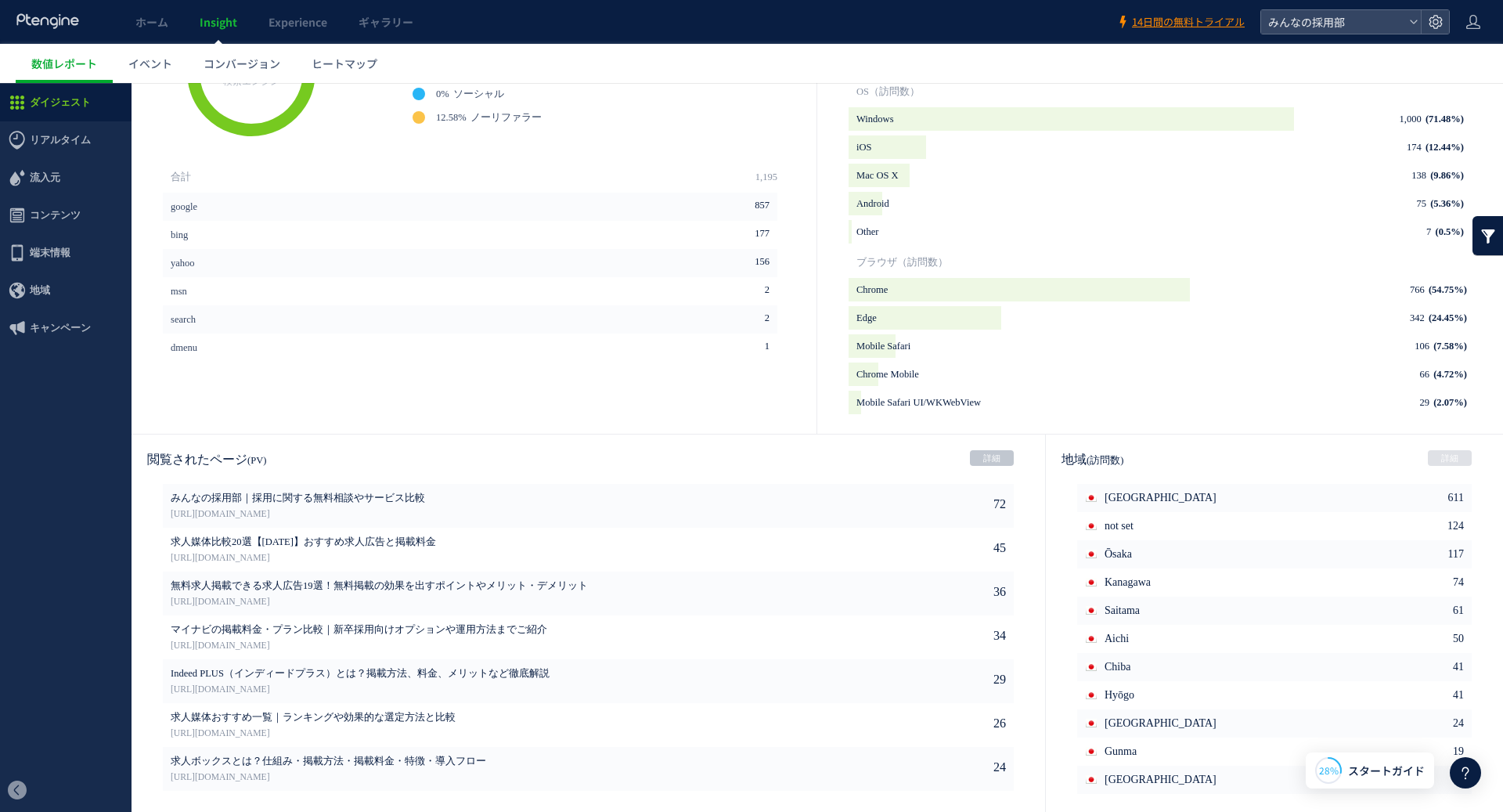
click at [990, 462] on link "詳細" at bounding box center [991, 458] width 44 height 16
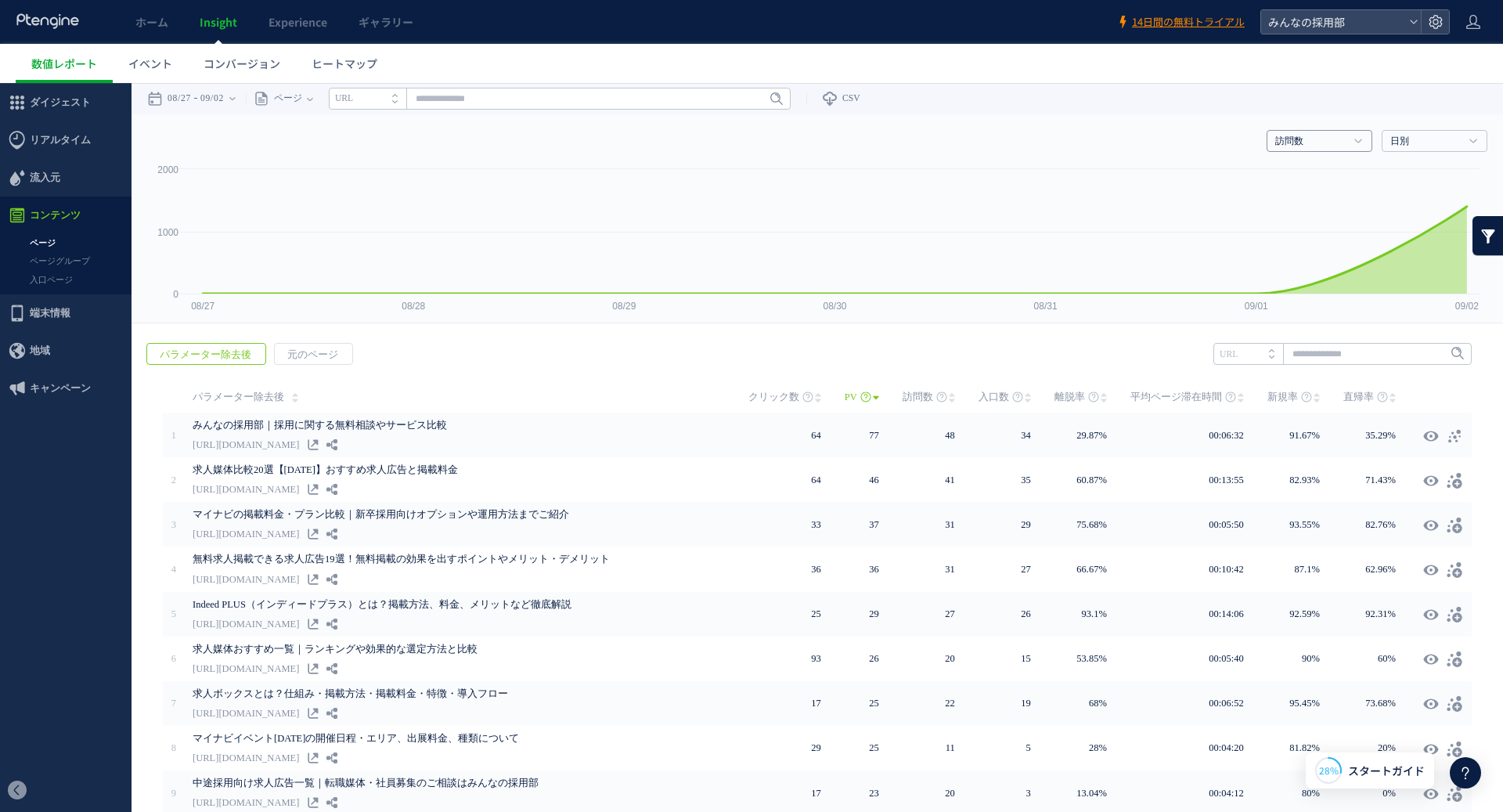
click at [1316, 145] on link "訪問数" at bounding box center [1311, 142] width 71 height 14
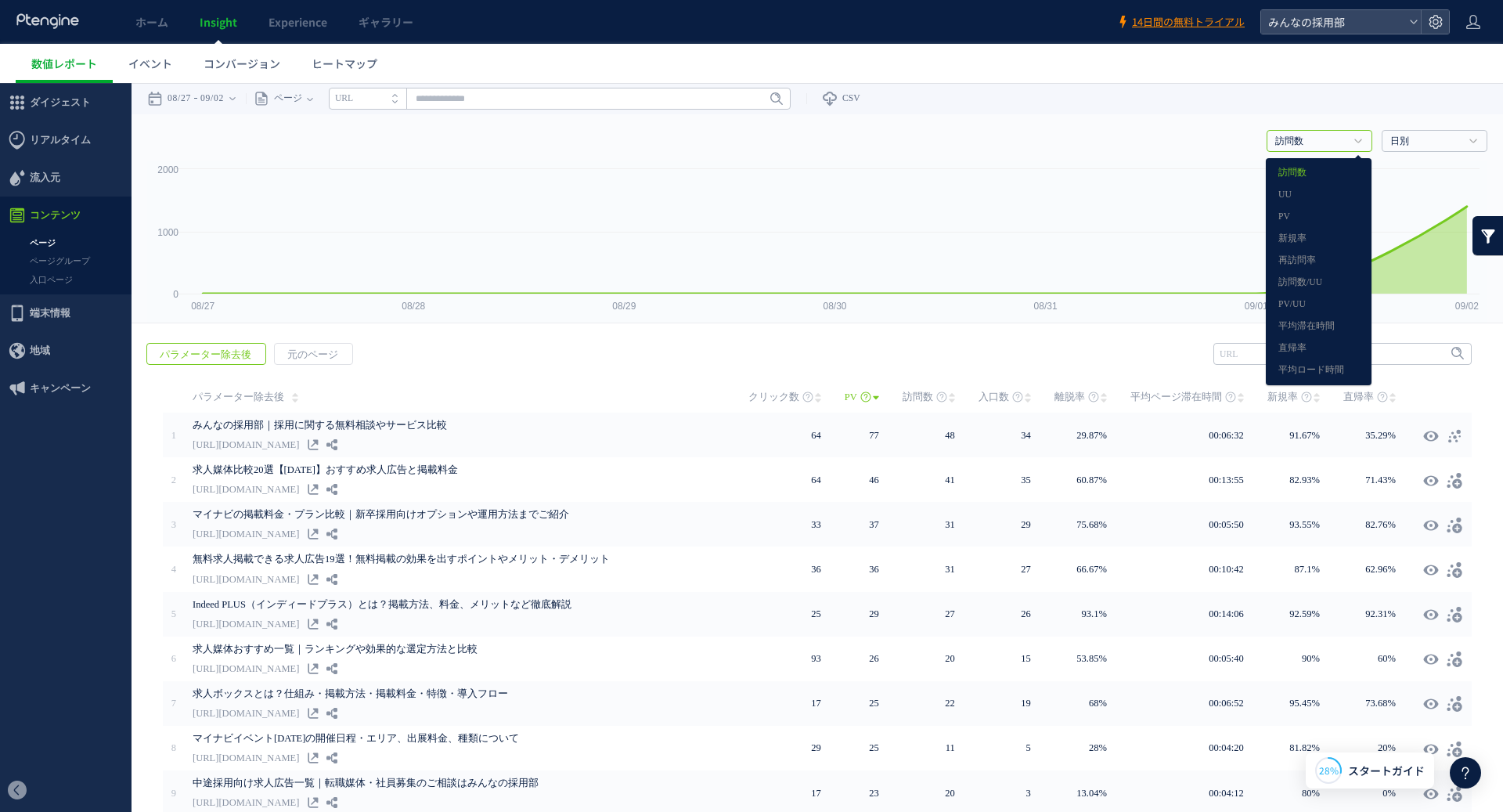
click at [720, 337] on div "戻る パラメーター除去後 元のページ ヒートマップを計測させるには、解析コードを実装してください。 実装 URL" at bounding box center [817, 630] width 1371 height 604
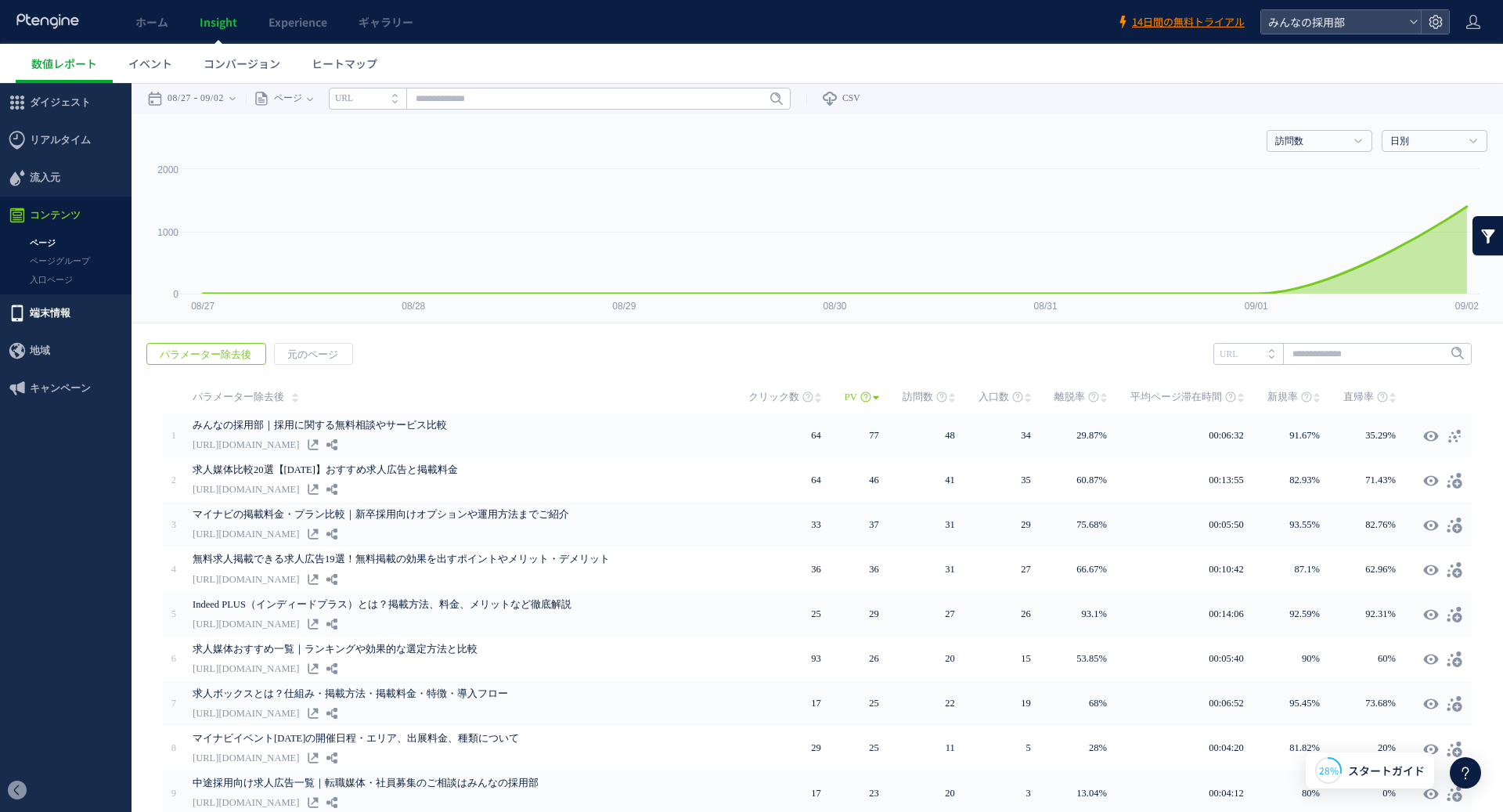
click at [74, 313] on span "端末情報" at bounding box center [66, 312] width 132 height 37
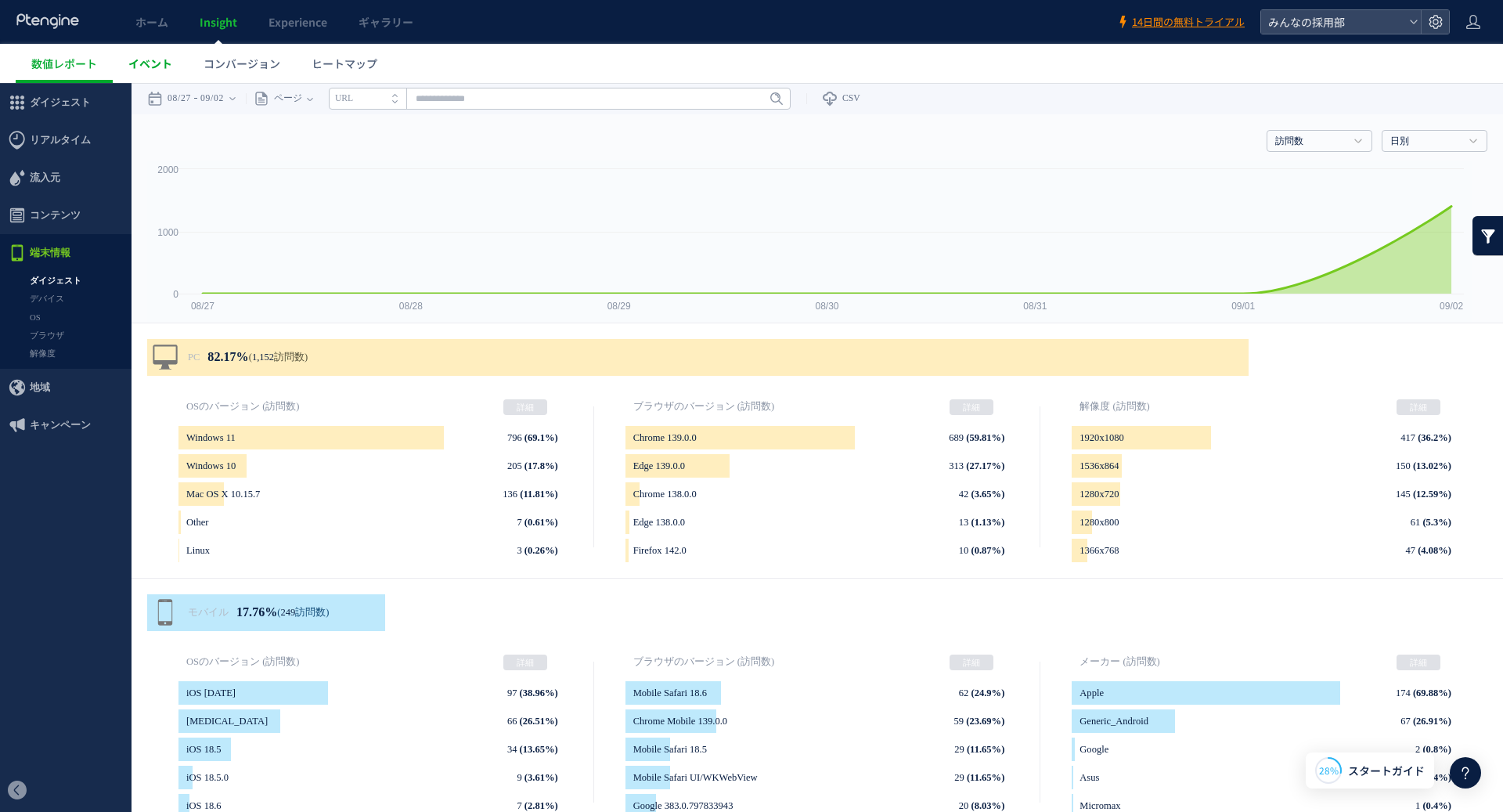
click at [153, 68] on span "イベント" at bounding box center [150, 63] width 44 height 16
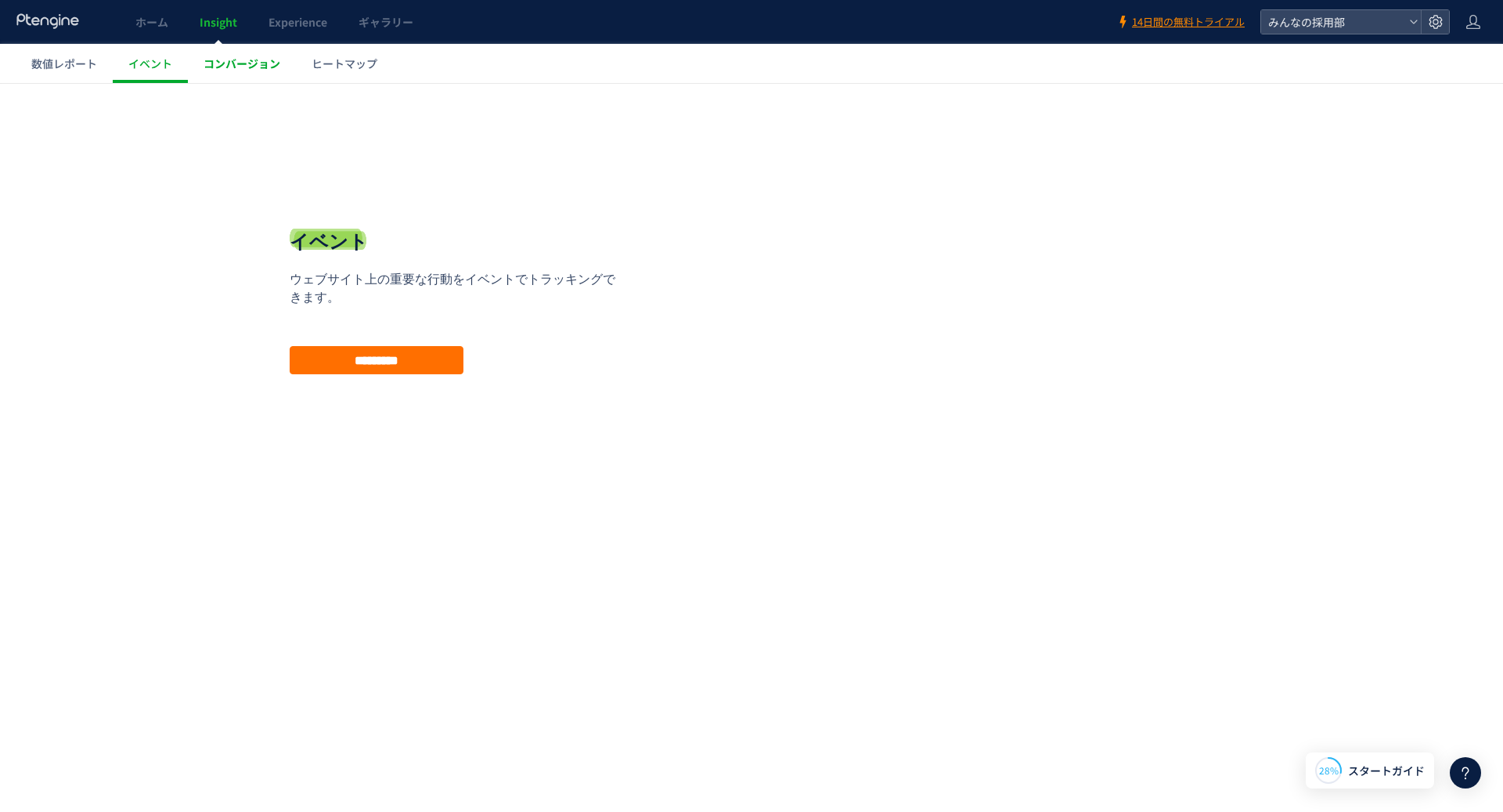
click at [240, 59] on span "コンバージョン" at bounding box center [242, 63] width 77 height 16
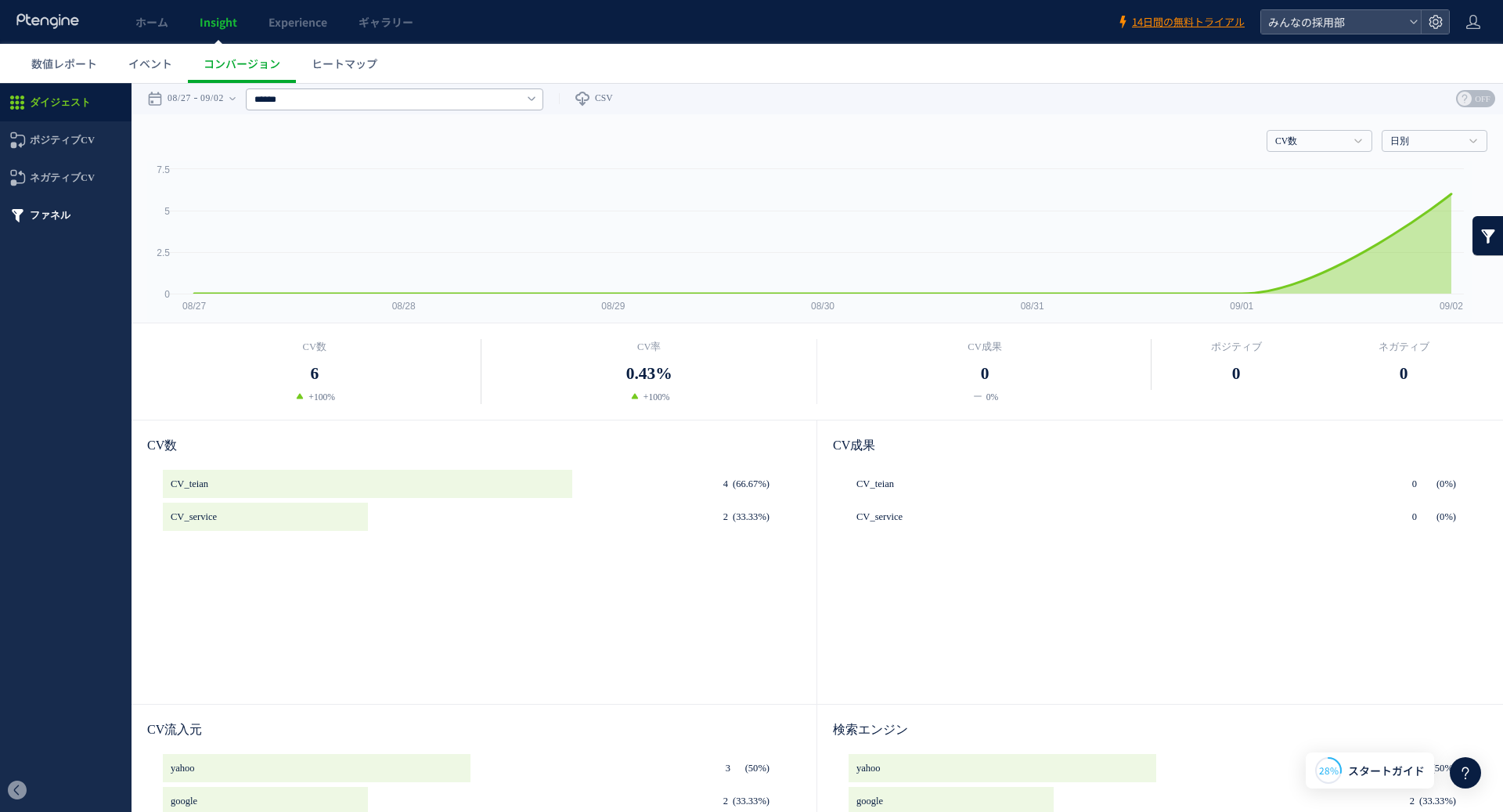
click at [40, 228] on span "ファネル" at bounding box center [50, 215] width 40 height 37
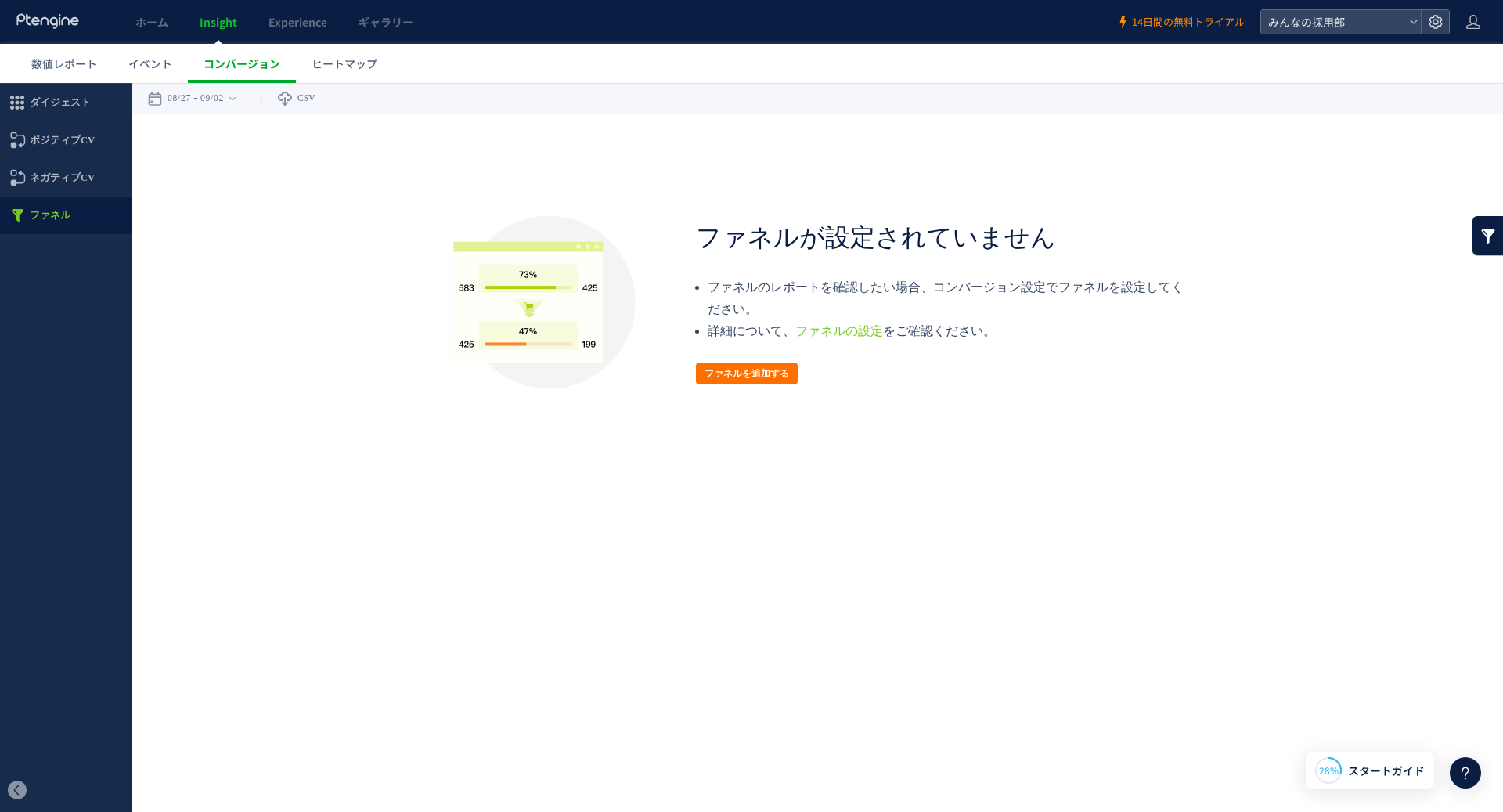
click at [257, 67] on span "コンバージョン" at bounding box center [242, 63] width 77 height 16
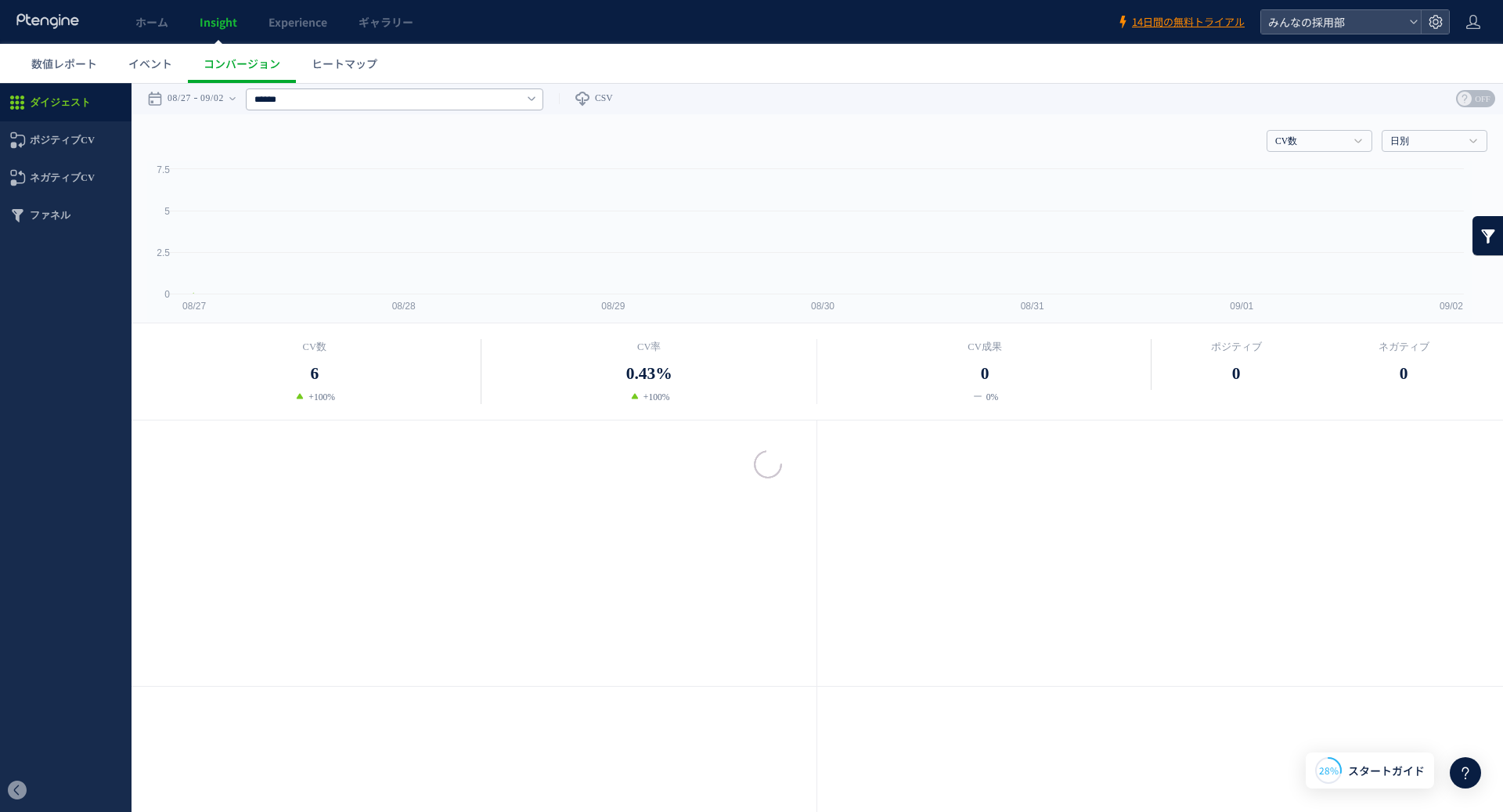
click at [147, 56] on span "イベント" at bounding box center [150, 63] width 44 height 16
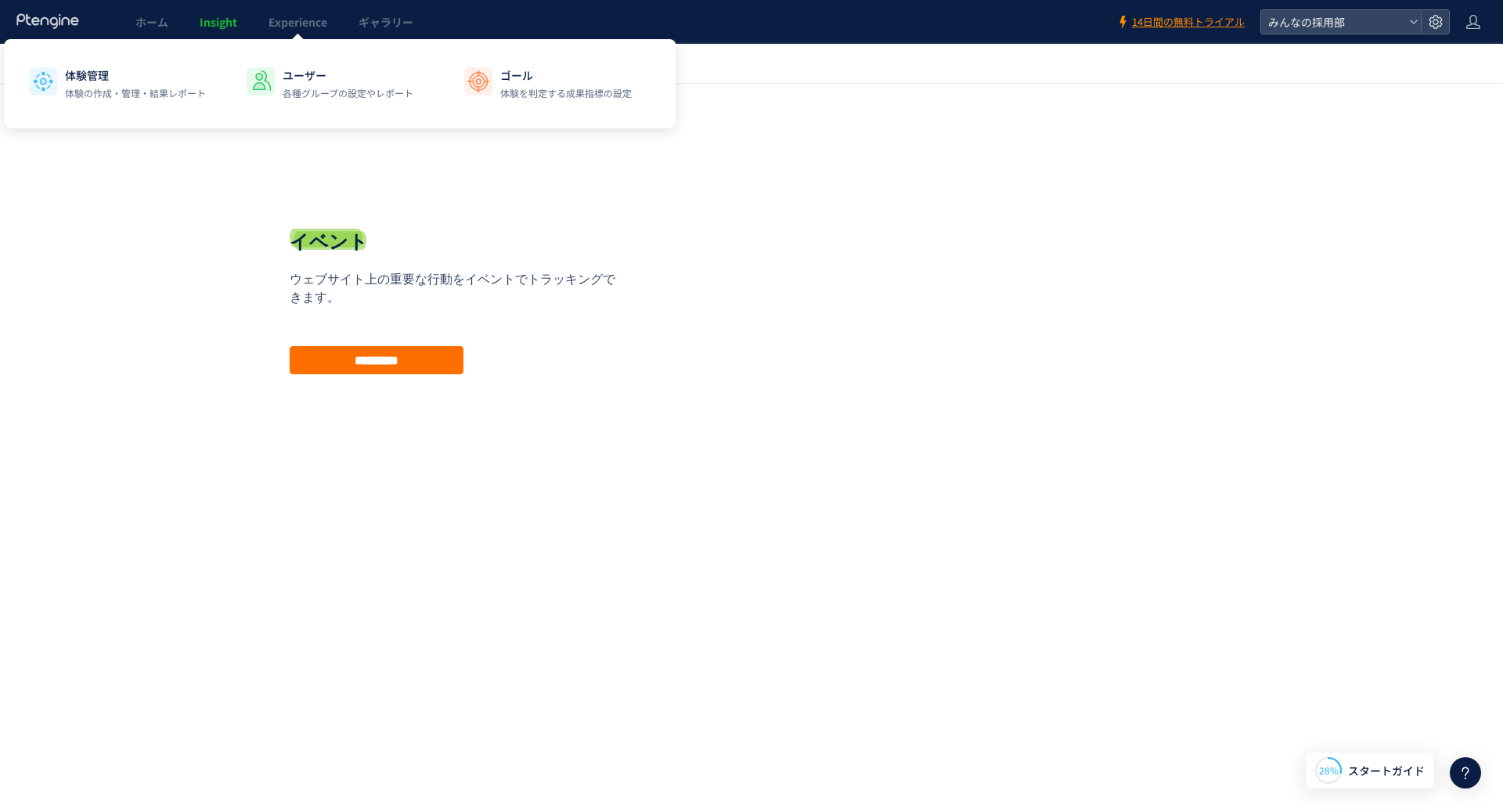
click at [232, 30] on link "Insight" at bounding box center [218, 21] width 69 height 44
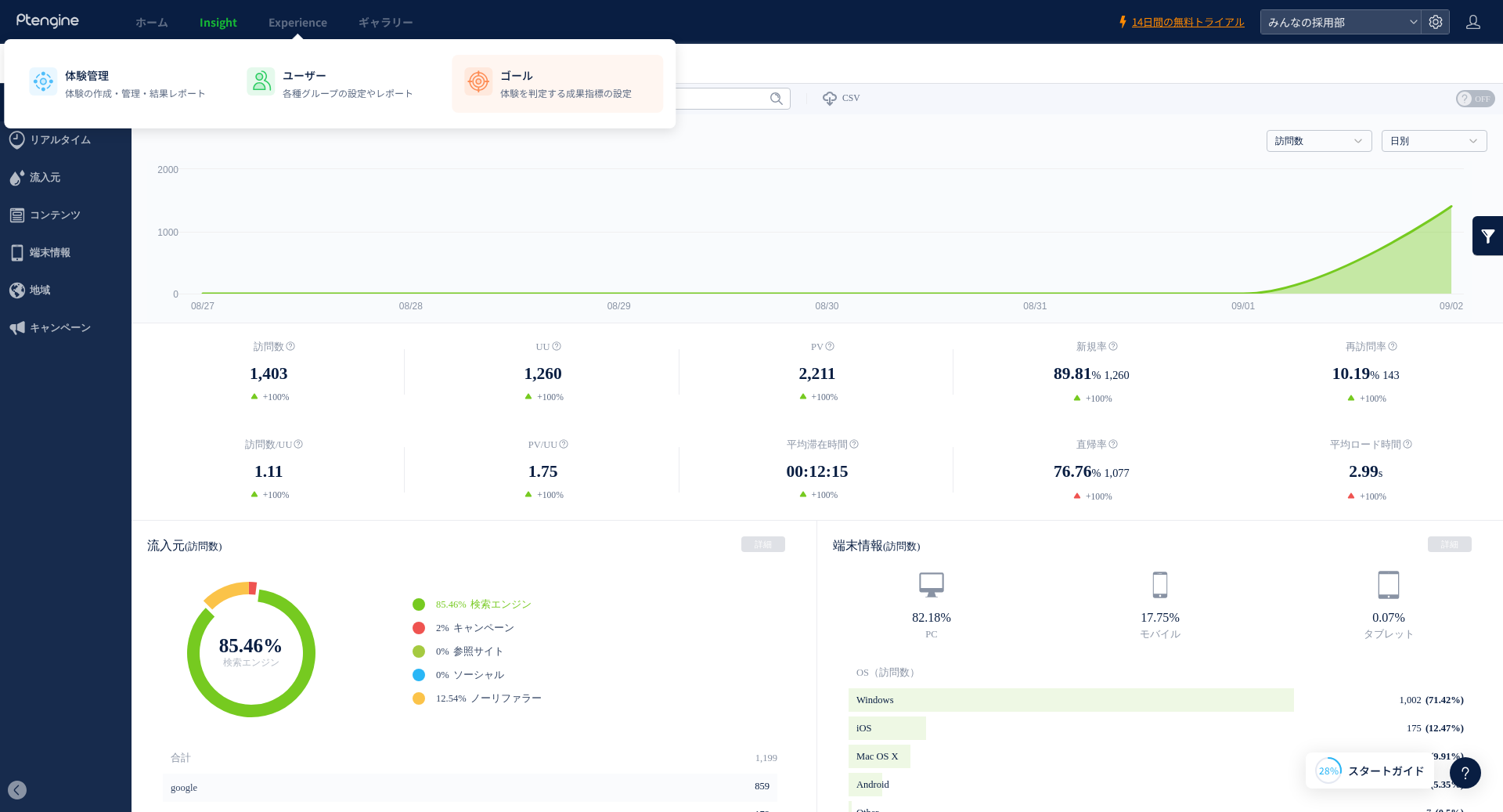
click at [521, 95] on p "体験を判定する成果指標の設定" at bounding box center [566, 94] width 132 height 14
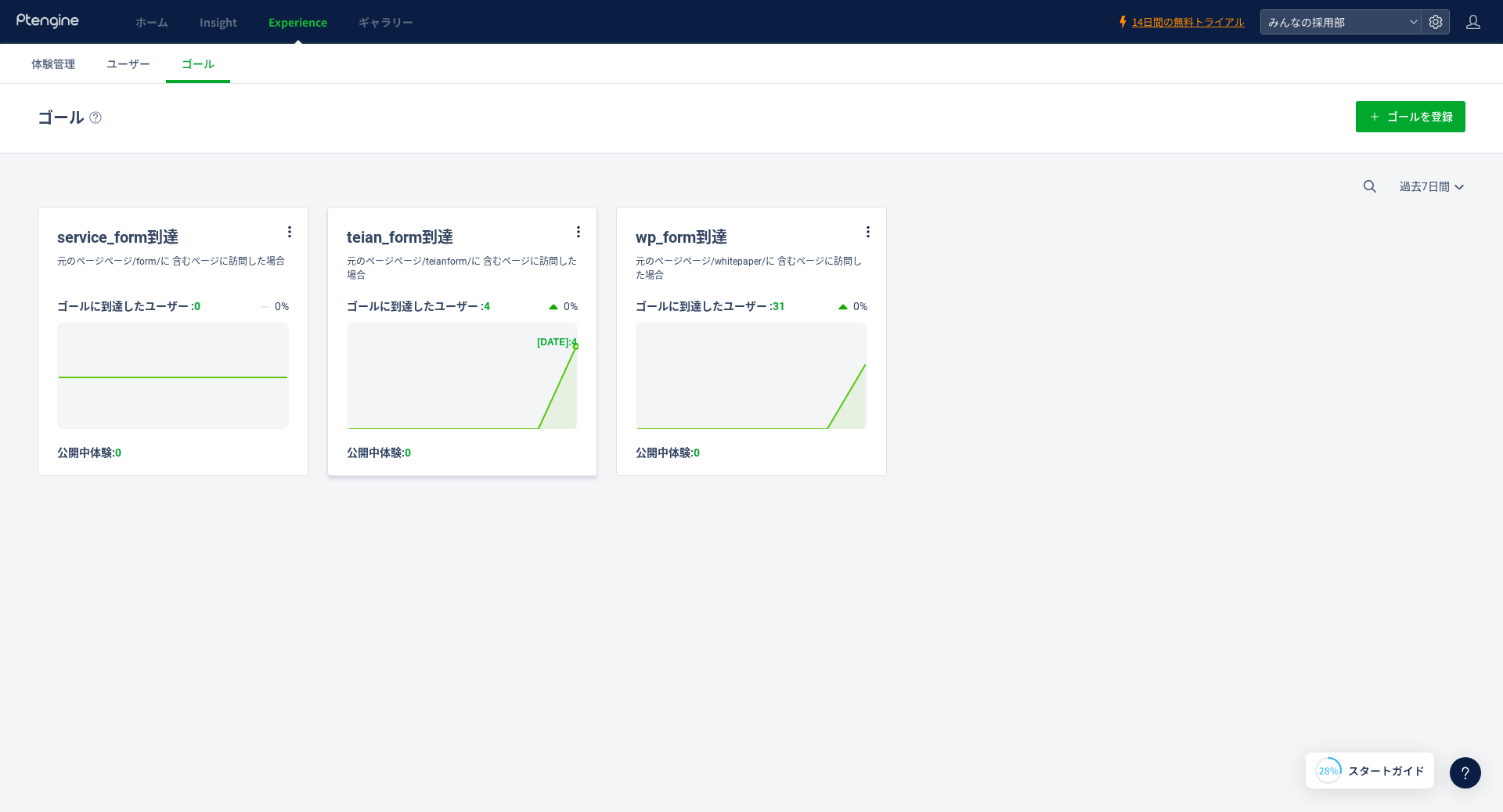
click at [572, 389] on icon at bounding box center [462, 387] width 227 height 83
click at [463, 435] on div "ゴールに到達したユーザー : 4 0% Created with Highcharts 7.2.2 [DATE]: 0 公開中体験: 0" at bounding box center [463, 370] width 270 height 177
click at [494, 232] on div "teian_form到達" at bounding box center [463, 231] width 270 height 47
click at [205, 21] on span "Insight" at bounding box center [218, 22] width 37 height 16
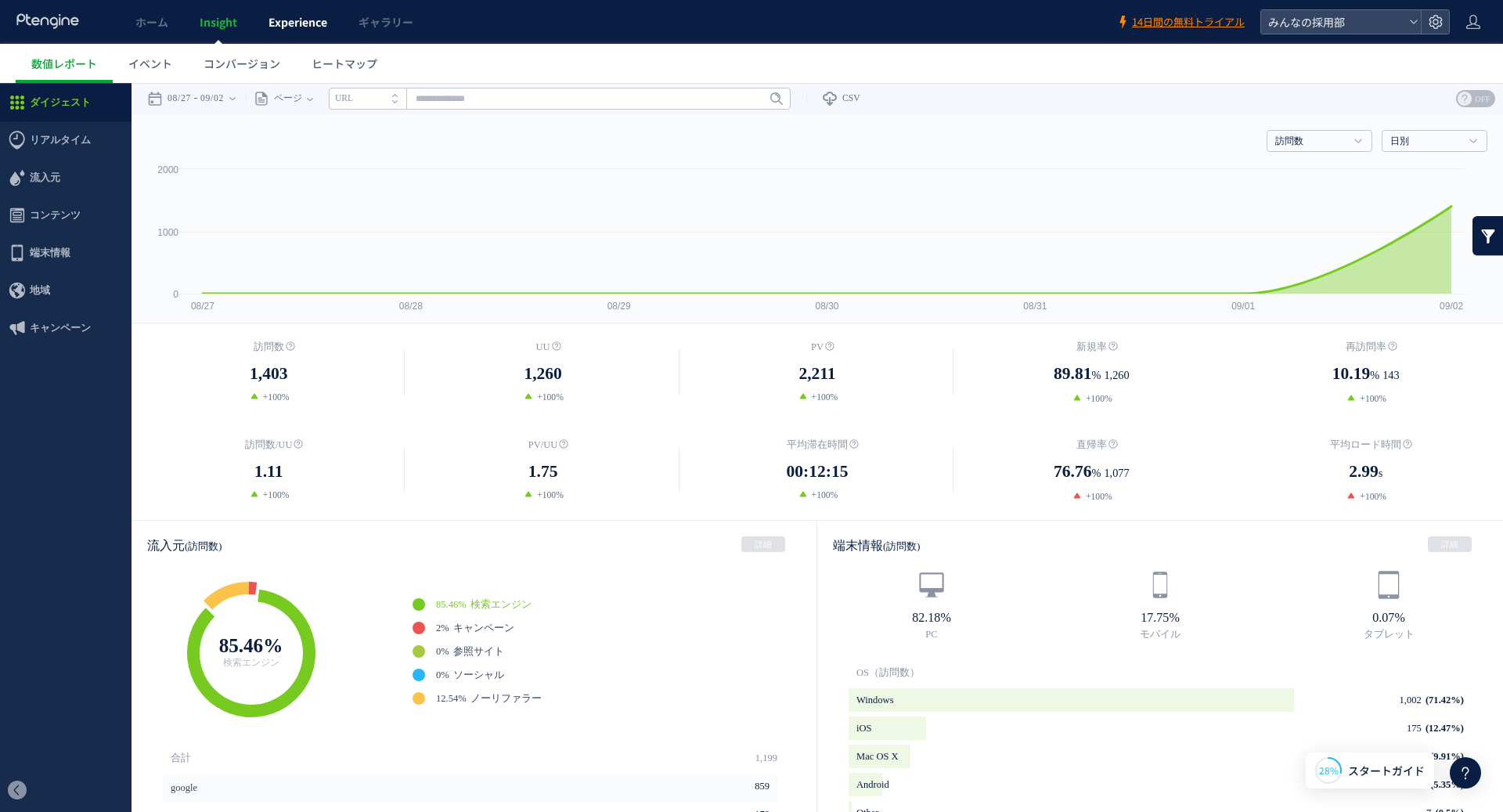
click at [282, 19] on span "Experience" at bounding box center [298, 22] width 59 height 16
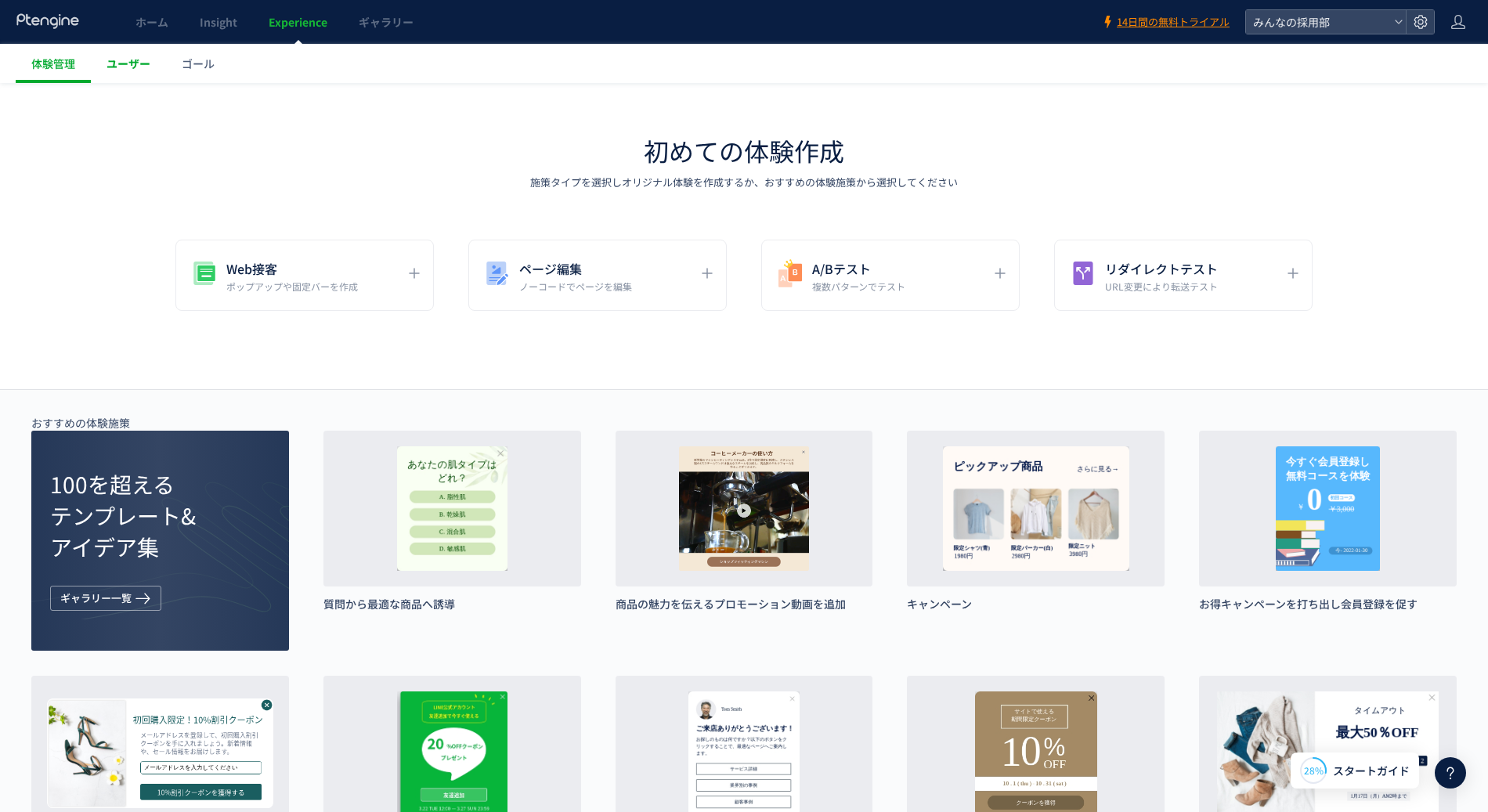
click at [117, 62] on span "ユーザー" at bounding box center [128, 63] width 44 height 16
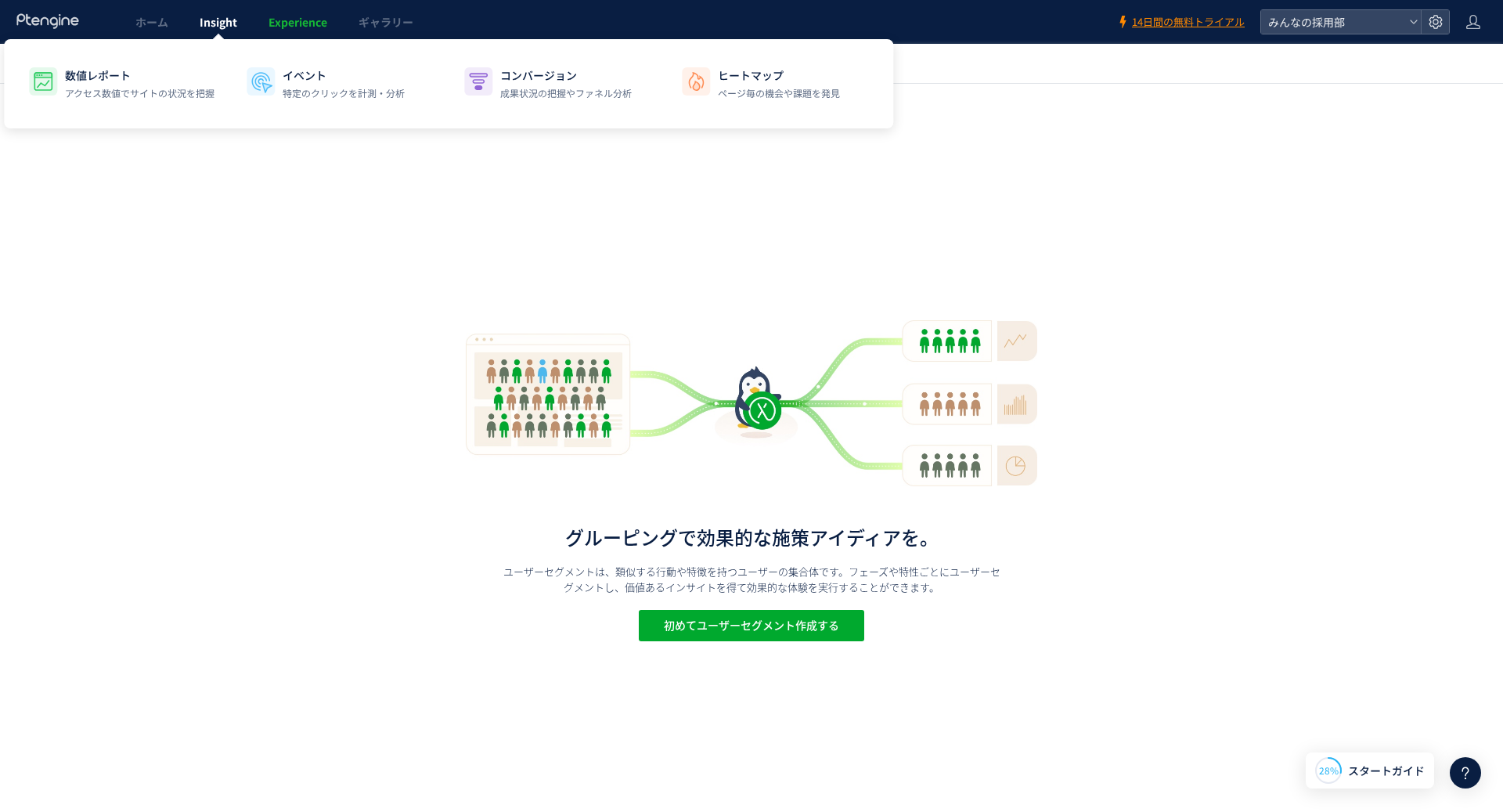
click at [215, 14] on span "Insight" at bounding box center [218, 22] width 37 height 16
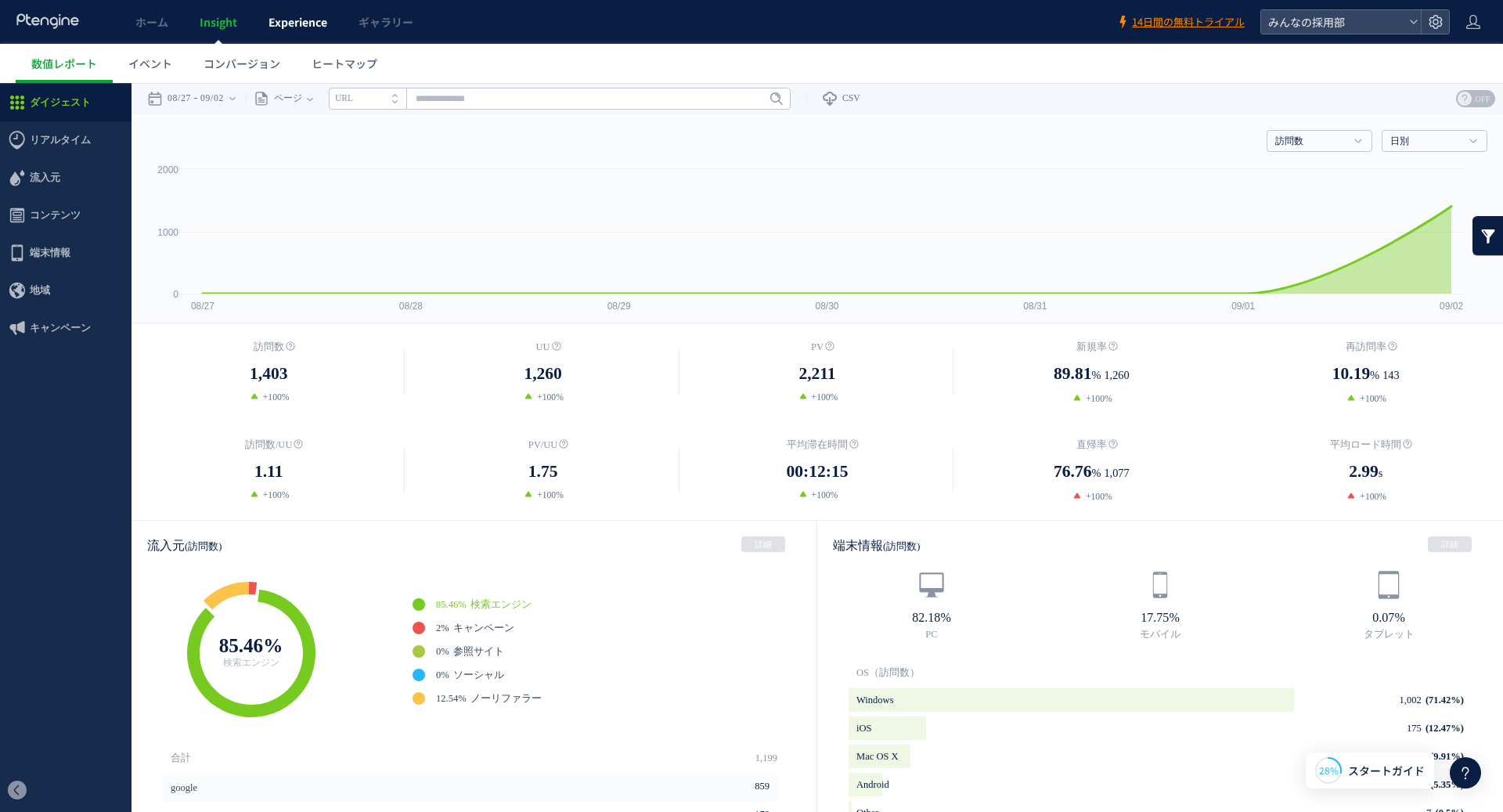
click at [303, 22] on span "Experience" at bounding box center [298, 22] width 59 height 16
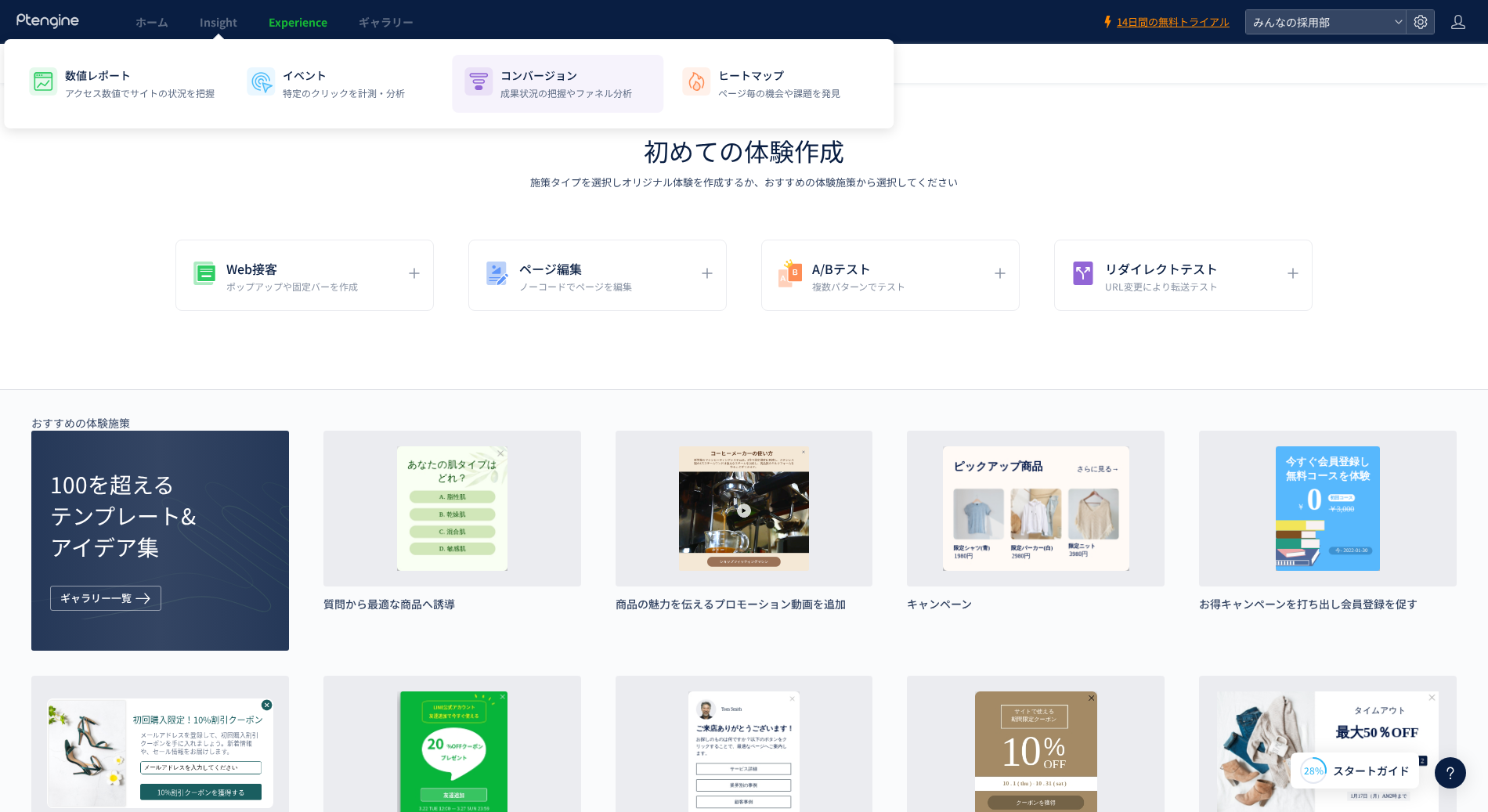
click at [553, 78] on p "コンバージョン" at bounding box center [566, 75] width 132 height 16
